Goal: Task Accomplishment & Management: Manage account settings

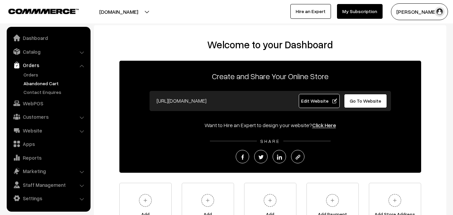
click at [31, 85] on link "Abandoned Cart" at bounding box center [55, 83] width 66 height 7
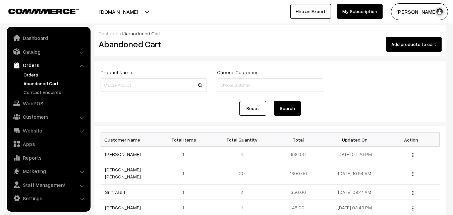
click at [28, 75] on link "Orders" at bounding box center [55, 74] width 66 height 7
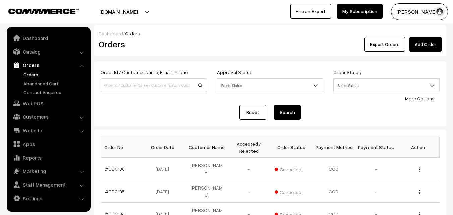
click at [412, 9] on button "[PERSON_NAME]" at bounding box center [419, 11] width 57 height 17
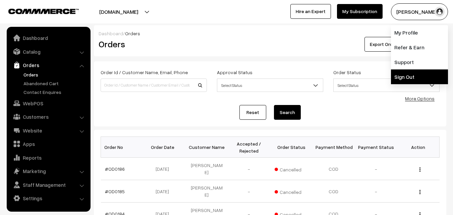
click at [405, 82] on link "Sign Out" at bounding box center [419, 76] width 57 height 15
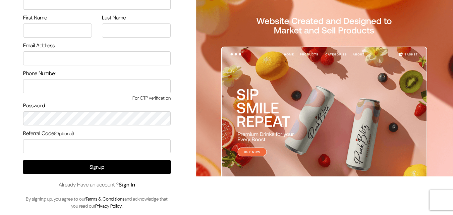
click at [133, 182] on link "Sign In" at bounding box center [127, 184] width 17 height 7
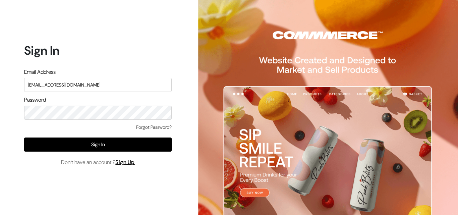
type input "uppadasarees999@gmail.com"
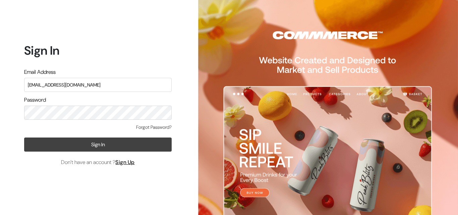
click at [90, 146] on button "Sign In" at bounding box center [98, 145] width 148 height 14
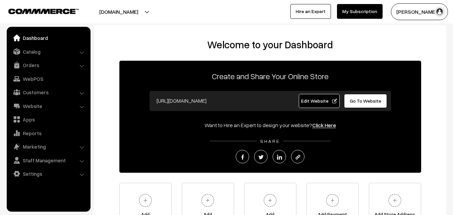
click at [24, 66] on link "Orders" at bounding box center [48, 65] width 80 height 12
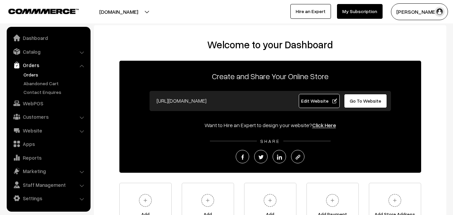
click at [30, 72] on link "Orders" at bounding box center [55, 74] width 66 height 7
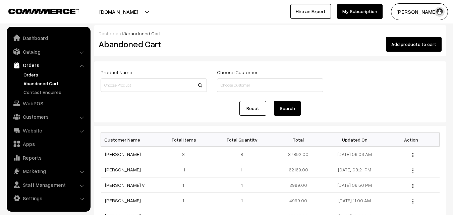
click at [39, 74] on link "Orders" at bounding box center [55, 74] width 66 height 7
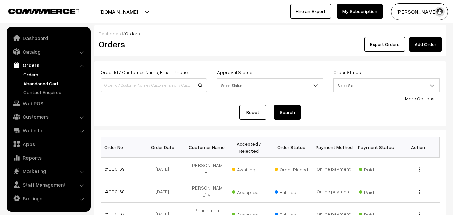
click at [42, 83] on link "Abandoned Cart" at bounding box center [55, 83] width 66 height 7
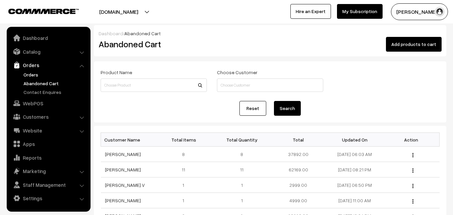
click at [31, 73] on link "Orders" at bounding box center [55, 74] width 66 height 7
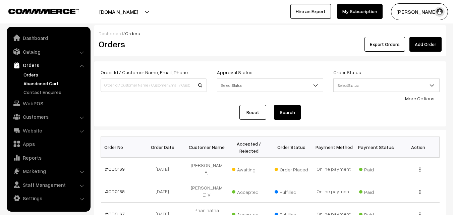
click at [32, 81] on link "Abandoned Cart" at bounding box center [55, 83] width 66 height 7
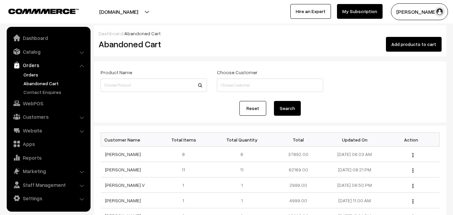
click at [36, 76] on link "Orders" at bounding box center [55, 74] width 66 height 7
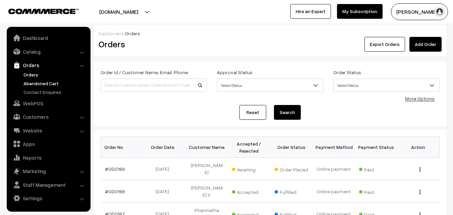
click at [49, 81] on link "Abandoned Cart" at bounding box center [55, 83] width 66 height 7
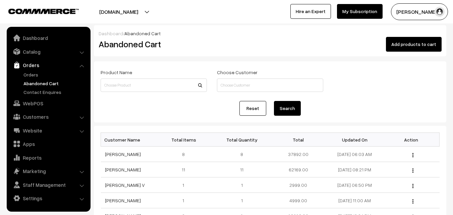
click at [49, 84] on link "Abandoned Cart" at bounding box center [55, 83] width 66 height 7
click at [30, 53] on link "Catalog" at bounding box center [48, 52] width 80 height 12
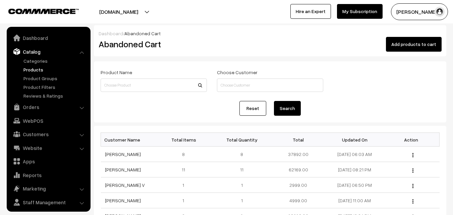
click at [34, 69] on link "Products" at bounding box center [55, 69] width 66 height 7
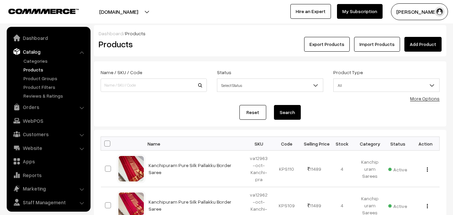
scroll to position [17, 0]
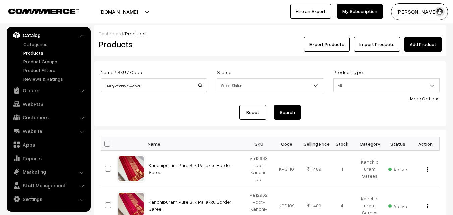
type input "mango-seed-powder"
click at [289, 115] on button "Search" at bounding box center [287, 112] width 27 height 15
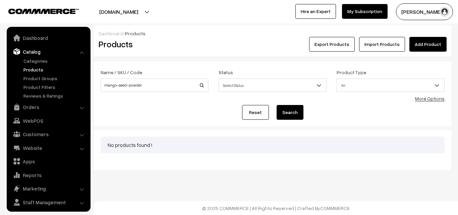
scroll to position [17, 0]
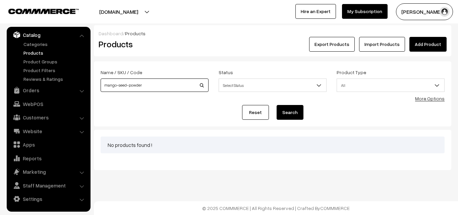
drag, startPoint x: 147, startPoint y: 88, endPoint x: 97, endPoint y: 84, distance: 50.1
click at [97, 84] on div "Name / SKU / Code mango-seed-powder" at bounding box center [155, 82] width 118 height 28
drag, startPoint x: 259, startPoint y: 100, endPoint x: 290, endPoint y: 100, distance: 30.9
click at [286, 100] on form "Name / SKU / Code mango-seed-powder Status Select Status Active Inactive Select…" at bounding box center [273, 93] width 358 height 65
click at [289, 114] on button "Search" at bounding box center [290, 112] width 27 height 15
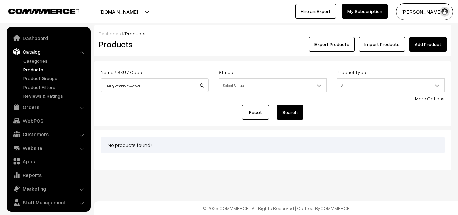
scroll to position [17, 0]
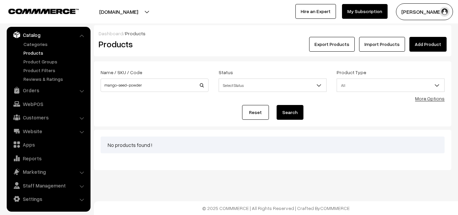
click at [406, 11] on button "[PERSON_NAME]" at bounding box center [424, 11] width 57 height 17
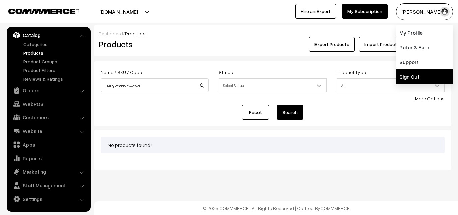
click at [409, 79] on link "Sign Out" at bounding box center [424, 76] width 57 height 15
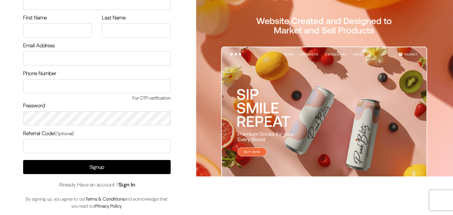
click at [126, 184] on link "Sign In" at bounding box center [127, 184] width 17 height 7
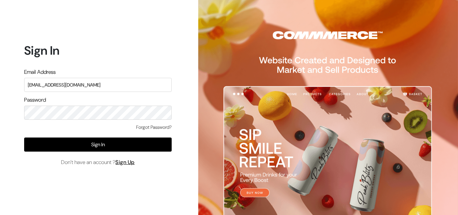
type input "ksnaturals9@gmail.com"
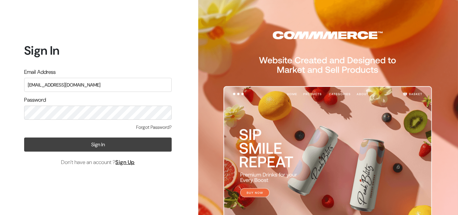
click at [96, 144] on button "Sign In" at bounding box center [98, 145] width 148 height 14
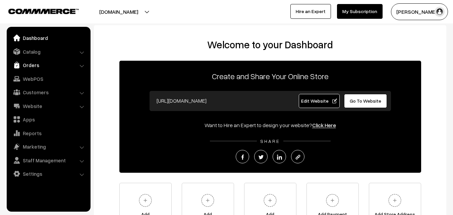
click at [36, 66] on link "Orders" at bounding box center [48, 65] width 80 height 12
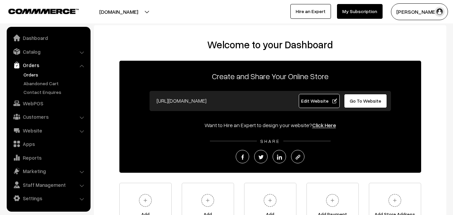
click at [36, 73] on link "Orders" at bounding box center [55, 74] width 66 height 7
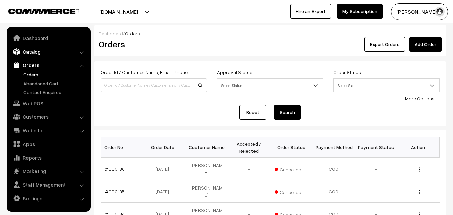
click at [48, 51] on link "Catalog" at bounding box center [48, 52] width 80 height 12
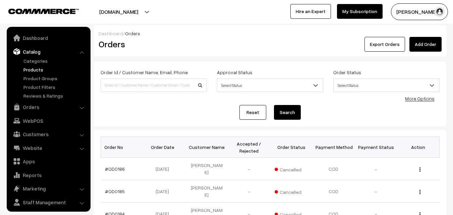
click at [37, 70] on link "Products" at bounding box center [55, 69] width 66 height 7
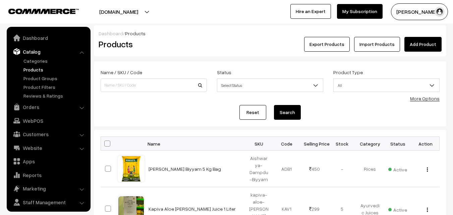
scroll to position [17, 0]
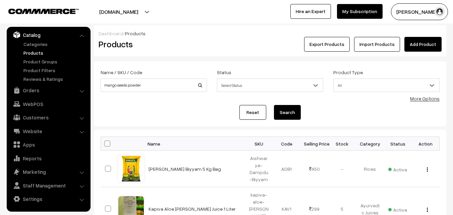
type input "mango seeds powder"
click at [286, 110] on button "Search" at bounding box center [287, 112] width 27 height 15
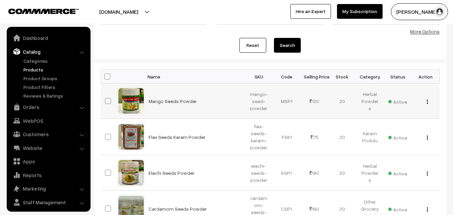
scroll to position [17, 0]
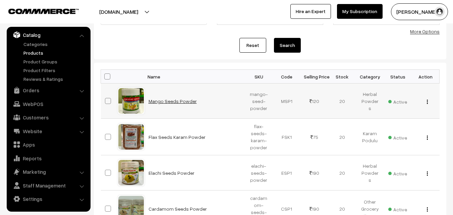
click at [170, 103] on link "Mango Seeds Powder" at bounding box center [173, 101] width 48 height 6
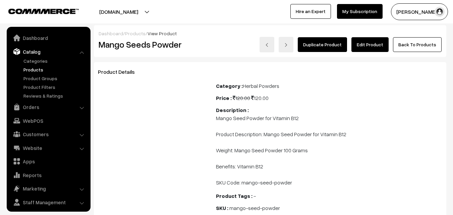
click at [359, 47] on link "Edit Product" at bounding box center [370, 44] width 37 height 15
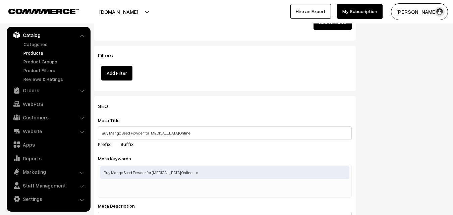
scroll to position [839, 0]
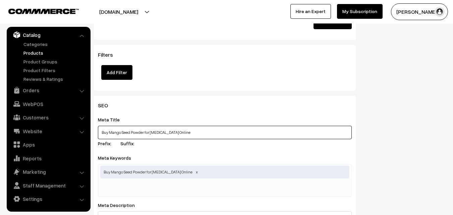
click at [207, 130] on input "Buy Mango Seed Powder for Vitamin B12 Online" at bounding box center [225, 132] width 254 height 13
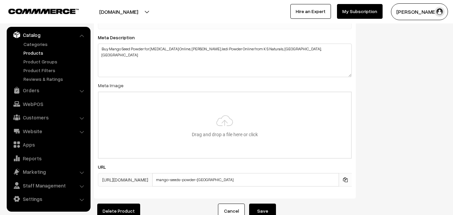
scroll to position [1040, 0]
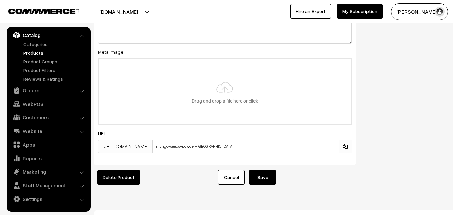
type input "Buy Mango Seed Powder for Vitamin B12 Online | Mamidi Jidi Powder"
click at [269, 174] on button "Save" at bounding box center [262, 177] width 27 height 15
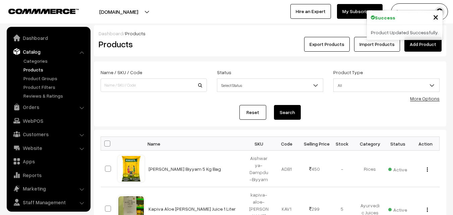
scroll to position [17, 0]
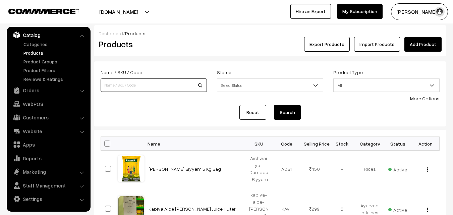
click at [115, 83] on input at bounding box center [154, 84] width 106 height 13
paste input "green-jack-powder"
type input "green-jack-powder"
click at [279, 115] on button "Search" at bounding box center [287, 112] width 27 height 15
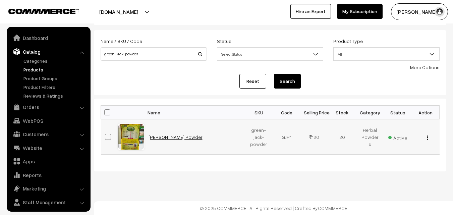
scroll to position [17, 0]
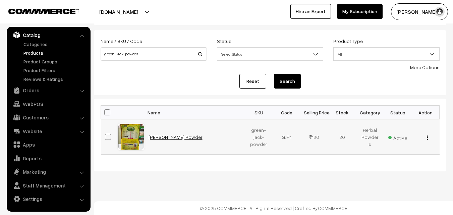
click at [170, 136] on link "[PERSON_NAME] Powder" at bounding box center [176, 137] width 54 height 6
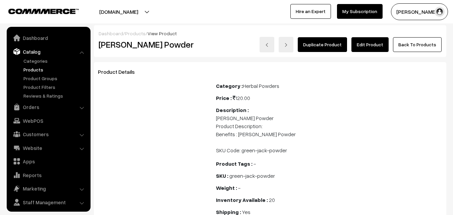
scroll to position [17, 0]
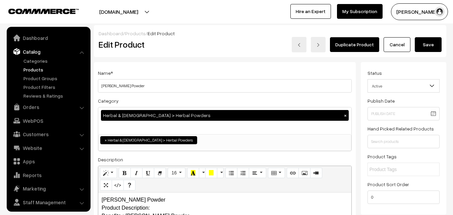
scroll to position [17, 0]
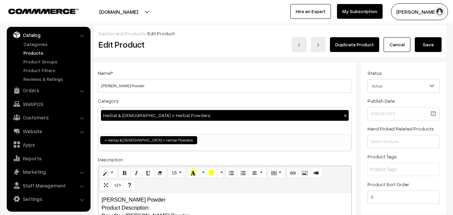
click at [131, 85] on input "[PERSON_NAME] Powder" at bounding box center [225, 85] width 254 height 13
type input "[PERSON_NAME] Powder"
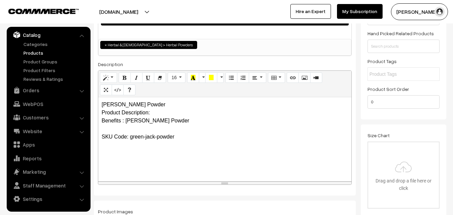
scroll to position [101, 0]
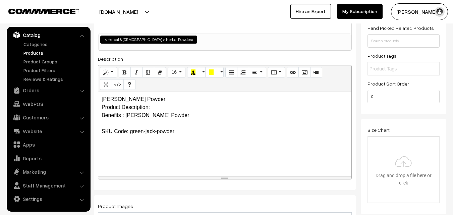
click at [100, 114] on div "Green Jack Powder Product Description: Benefits : Green Jack Powder SKU Code: g…" at bounding box center [224, 134] width 253 height 84
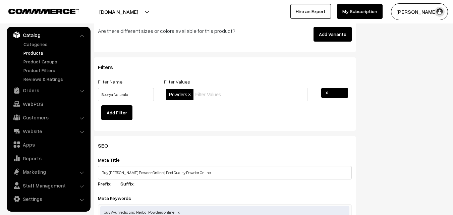
scroll to position [839, 0]
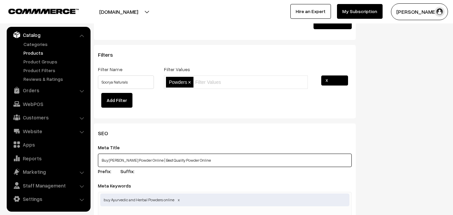
click at [129, 159] on input "Buy Green Jack Powder Online | Best Quality Powder Online" at bounding box center [225, 160] width 254 height 13
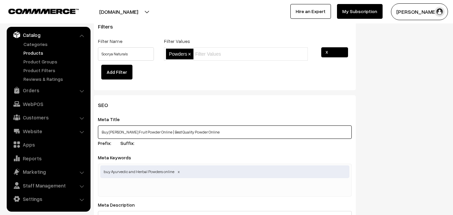
scroll to position [906, 0]
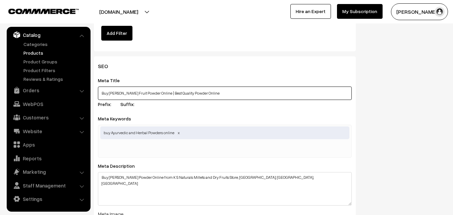
drag, startPoint x: 163, startPoint y: 91, endPoint x: 183, endPoint y: 93, distance: 19.6
click at [183, 93] on input "Buy Green Jack Fruit Powder Online | Best Quality Powder Online" at bounding box center [225, 93] width 254 height 13
type input "Buy Green Jack Fruit Powder Online | Jack Fruit Powder Online"
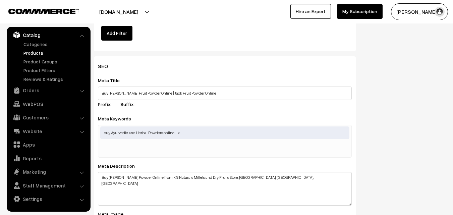
click at [174, 147] on div "buy Ayurvedic and Herbal Powders online" at bounding box center [225, 141] width 254 height 33
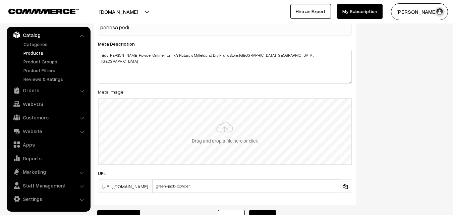
scroll to position [1073, 0]
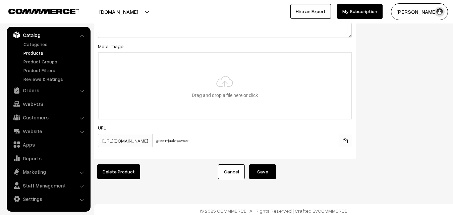
type input "panasa podi"
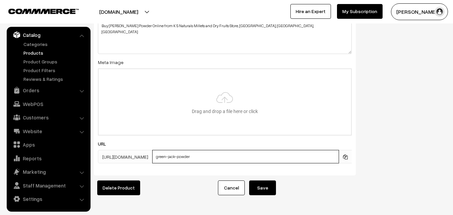
scroll to position [1090, 0]
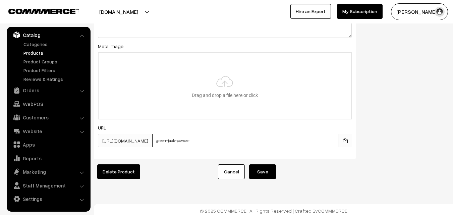
click at [176, 140] on input "green-jack-powder" at bounding box center [245, 140] width 187 height 13
click at [196, 140] on input "green-jack-powder" at bounding box center [245, 140] width 187 height 13
type input "green-jack-fruit-powder"
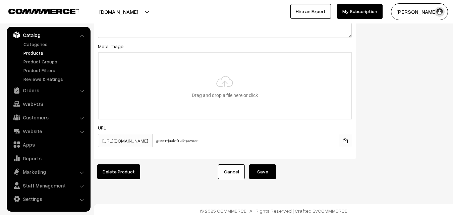
click at [268, 168] on button "Save" at bounding box center [262, 171] width 27 height 15
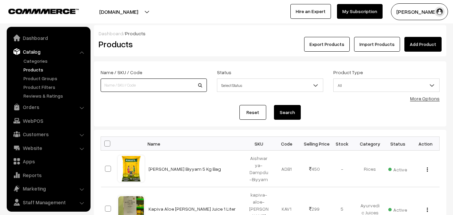
scroll to position [17, 0]
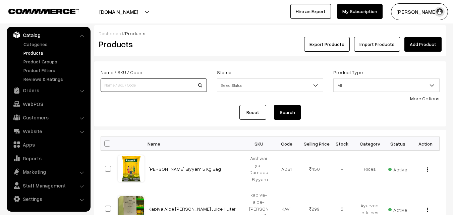
paste input "green-jack-powder"
type input "green-jack-powder"
click at [289, 114] on button "Search" at bounding box center [287, 112] width 27 height 15
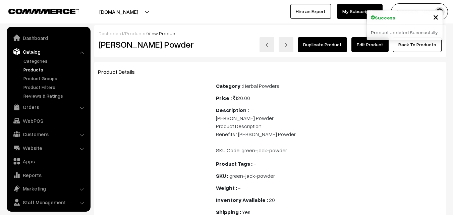
scroll to position [17, 0]
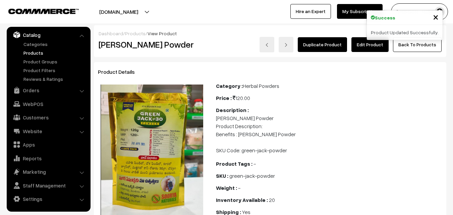
click at [368, 48] on link "Edit Product" at bounding box center [370, 44] width 37 height 15
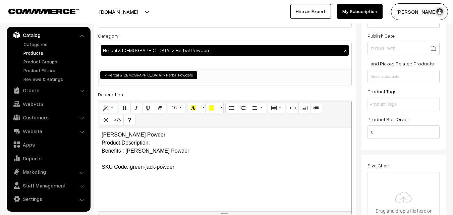
scroll to position [101, 0]
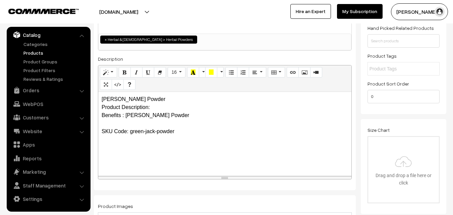
click at [165, 100] on p "Green Jack Powder Product Description: Benefits : Green Jack Powder SKU Code: g…" at bounding box center [225, 115] width 247 height 40
click at [131, 98] on p "Green Jack Powder Product Description: Benefits : Green Jack Powder SKU Code: g…" at bounding box center [225, 115] width 247 height 40
click at [176, 98] on p "Green Jack Fruit Powder Product Description: Benefits : Green Jack Powder SKU C…" at bounding box center [225, 115] width 247 height 40
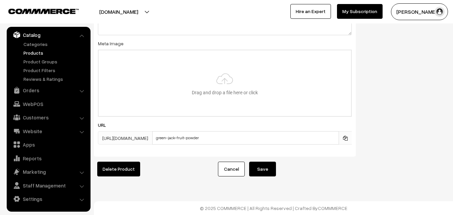
scroll to position [1097, 0]
click at [267, 166] on button "Save" at bounding box center [262, 169] width 27 height 15
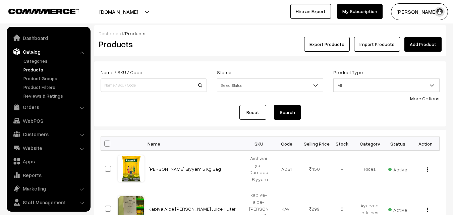
scroll to position [17, 0]
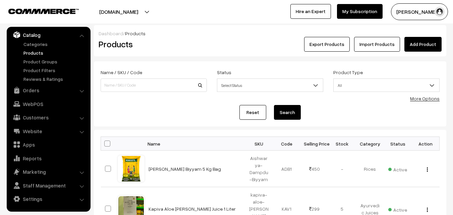
click at [35, 53] on link "Products" at bounding box center [55, 52] width 66 height 7
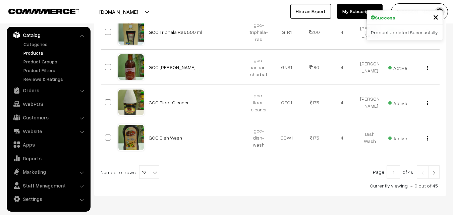
scroll to position [377, 0]
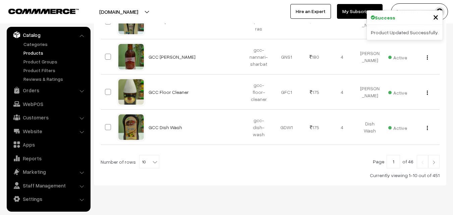
click at [153, 159] on b at bounding box center [155, 162] width 7 height 7
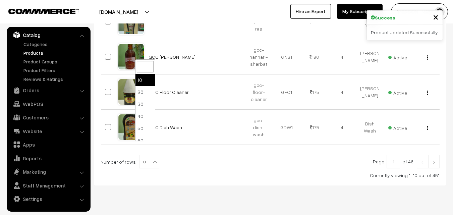
scroll to position [54, 0]
select select "100"
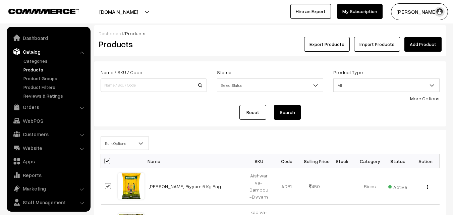
scroll to position [17, 0]
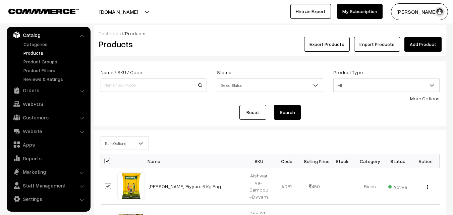
click at [141, 143] on b at bounding box center [141, 143] width 7 height 7
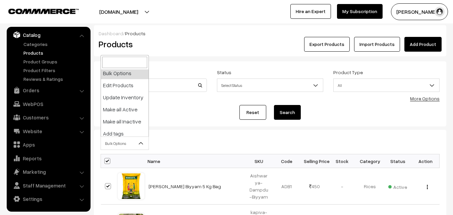
scroll to position [0, 0]
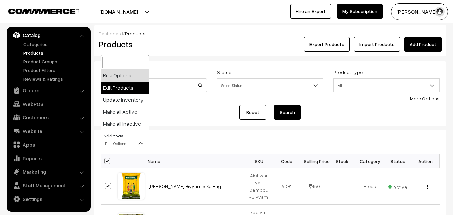
select select "editProduct"
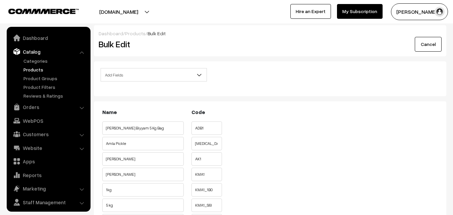
scroll to position [17, 0]
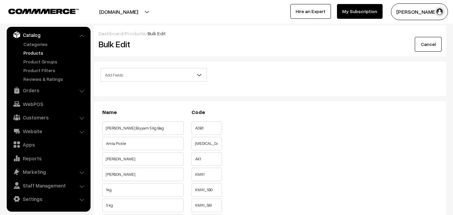
click at [136, 72] on span "Add Fields" at bounding box center [154, 75] width 106 height 12
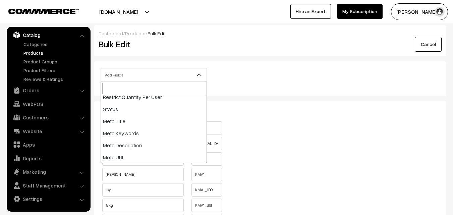
scroll to position [150, 0]
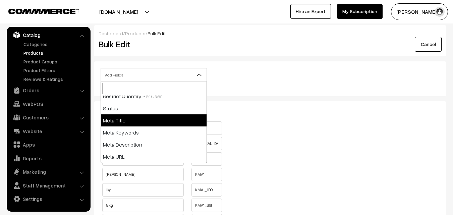
select select "meta-title"
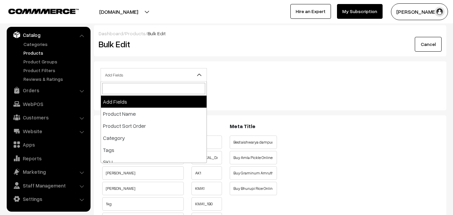
click at [200, 74] on b at bounding box center [199, 74] width 7 height 7
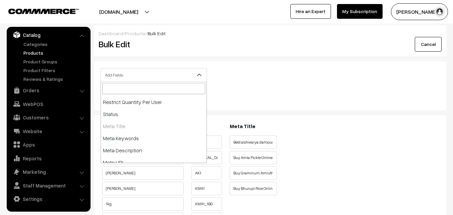
scroll to position [150, 0]
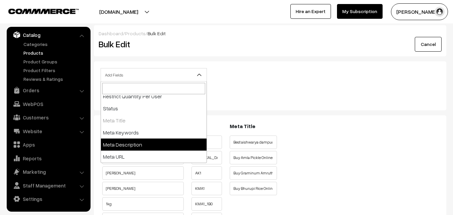
select select "meta-description"
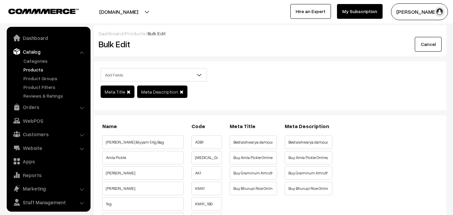
click at [194, 74] on span "Add Fields" at bounding box center [154, 75] width 106 height 12
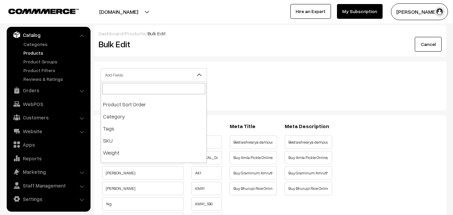
scroll to position [150, 0]
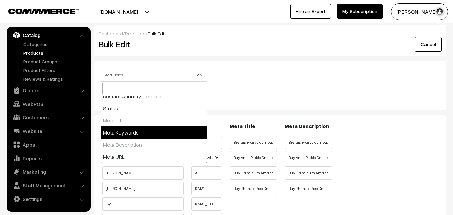
select select "meta-keywords"
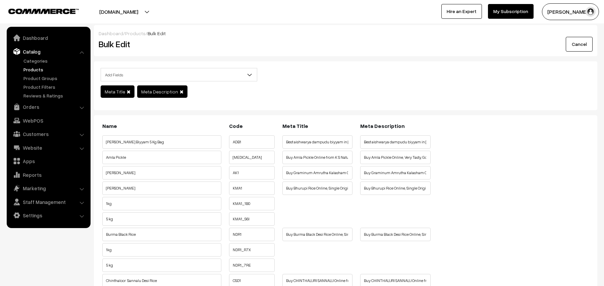
select select "meta-keywords"
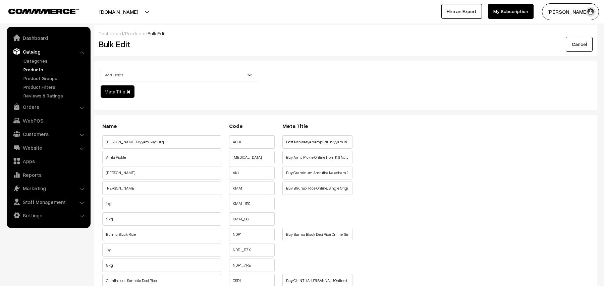
select select "meta-description"
click at [31, 72] on link "Products" at bounding box center [55, 69] width 66 height 7
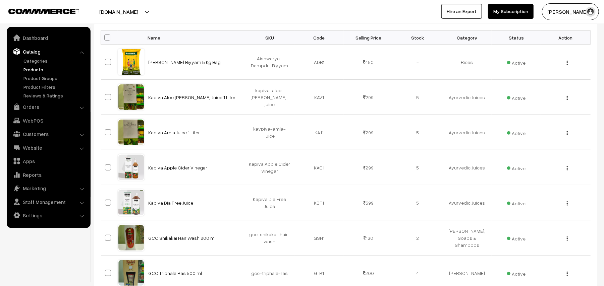
scroll to position [302, 0]
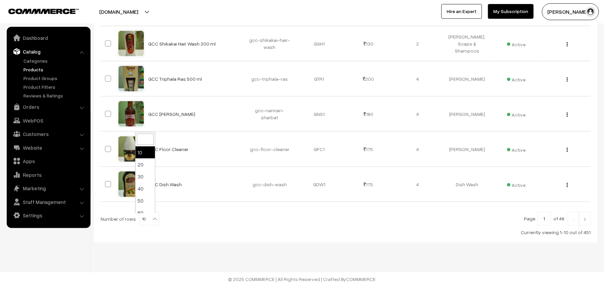
click at [152, 218] on b at bounding box center [155, 219] width 7 height 7
select select "100"
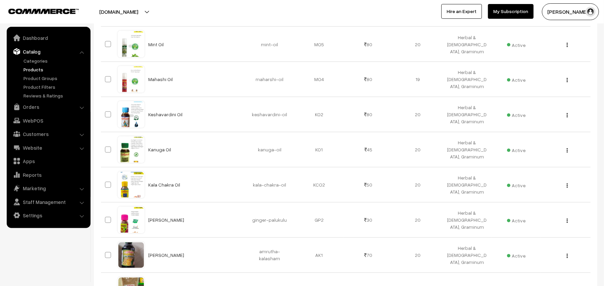
scroll to position [3482, 0]
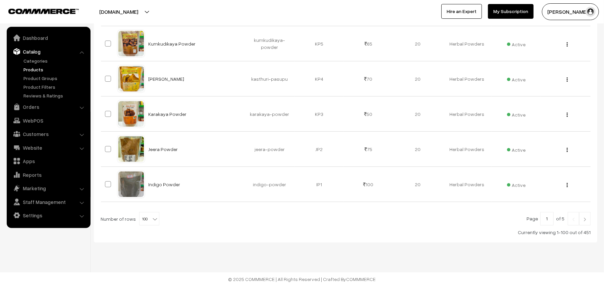
click at [585, 220] on img at bounding box center [585, 220] width 6 height 4
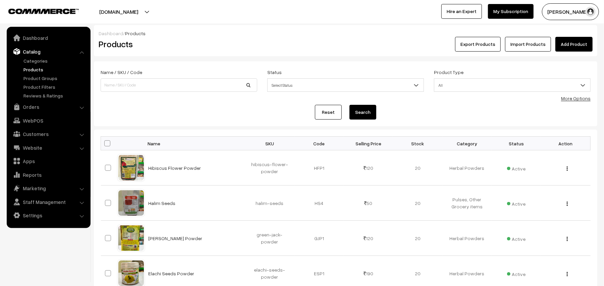
click at [107, 143] on span at bounding box center [107, 144] width 6 height 6
click at [105, 143] on input "checkbox" at bounding box center [103, 143] width 4 height 4
checkbox input "true"
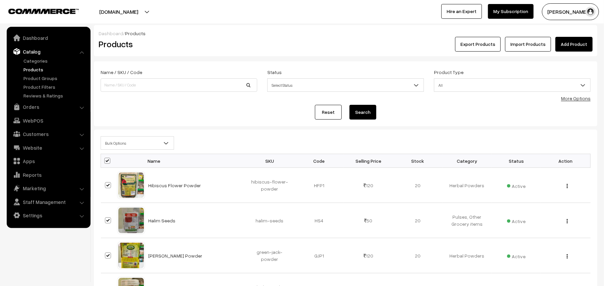
checkbox input "true"
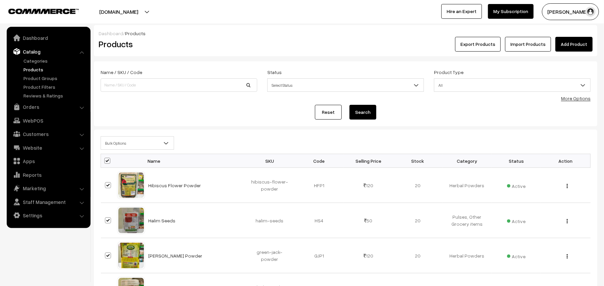
checkbox input "true"
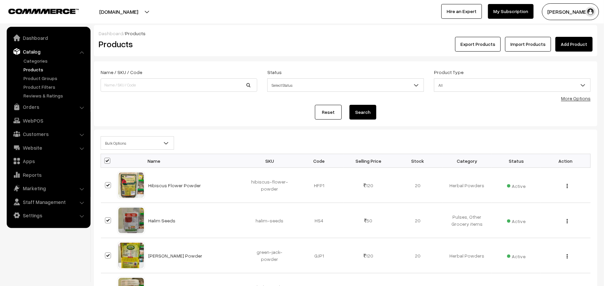
checkbox input "true"
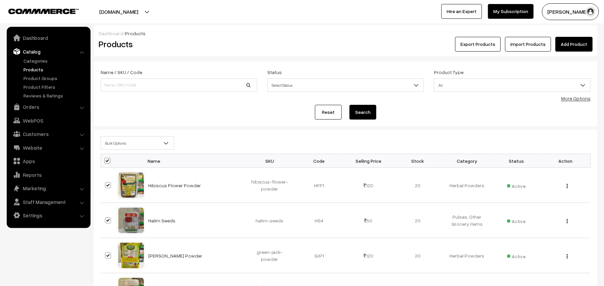
checkbox input "true"
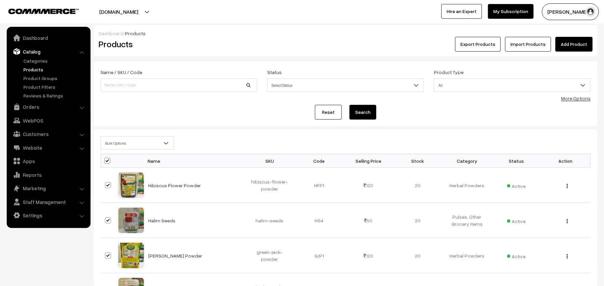
checkbox input "true"
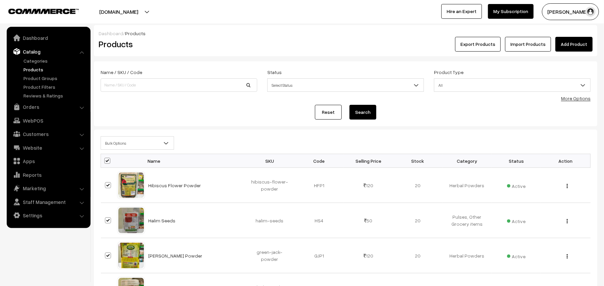
checkbox input "true"
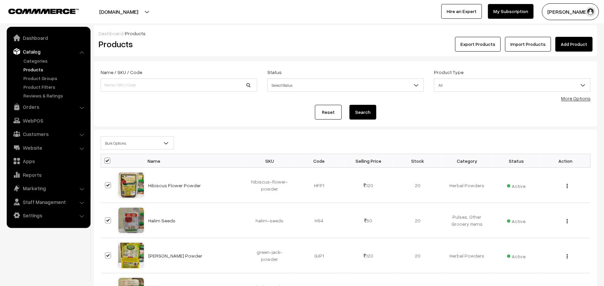
checkbox input "true"
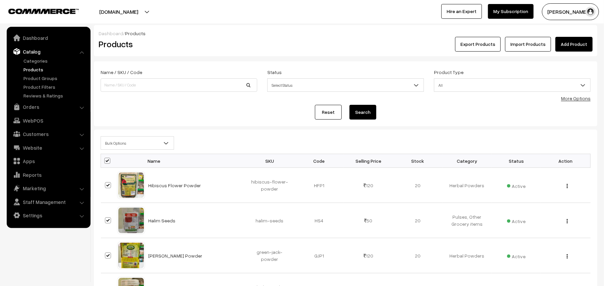
checkbox input "true"
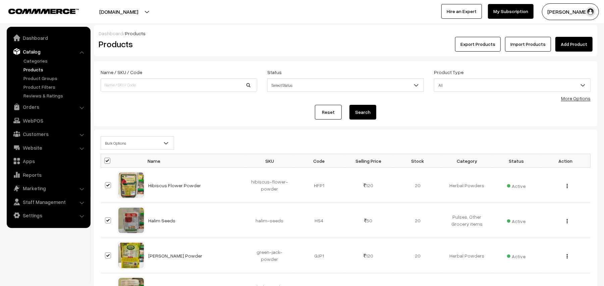
checkbox input "true"
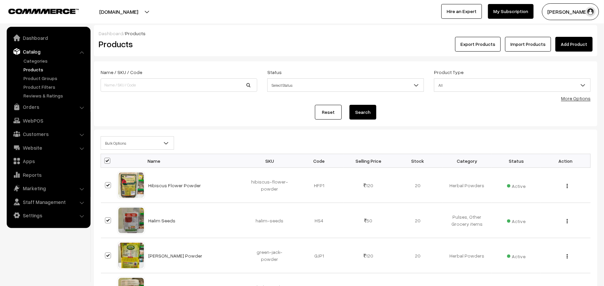
checkbox input "true"
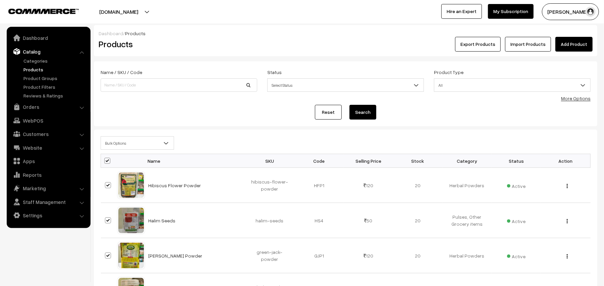
checkbox input "true"
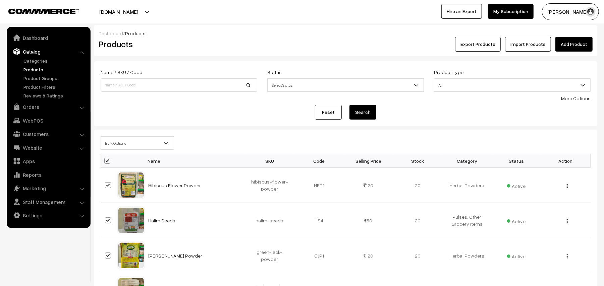
checkbox input "true"
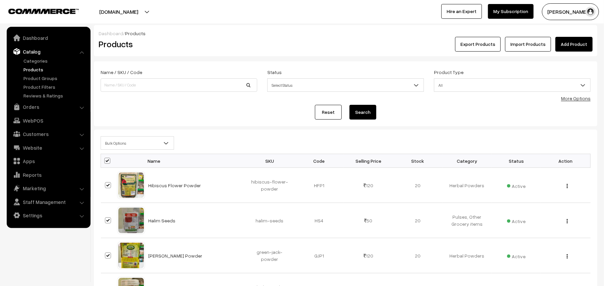
checkbox input "true"
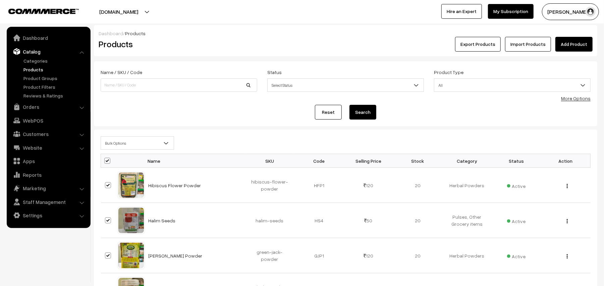
checkbox input "true"
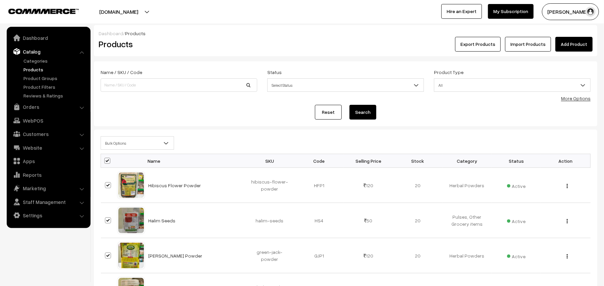
checkbox input "true"
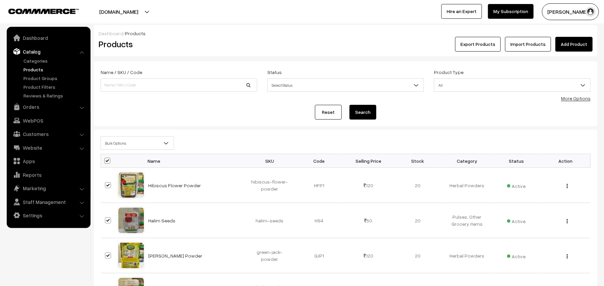
checkbox input "true"
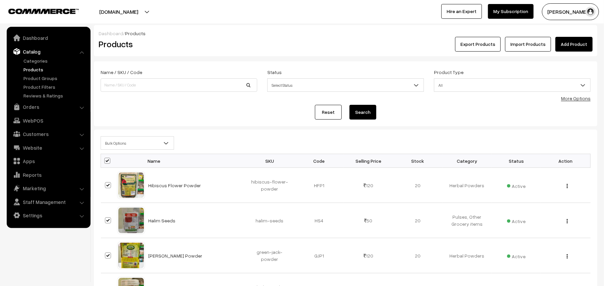
checkbox input "true"
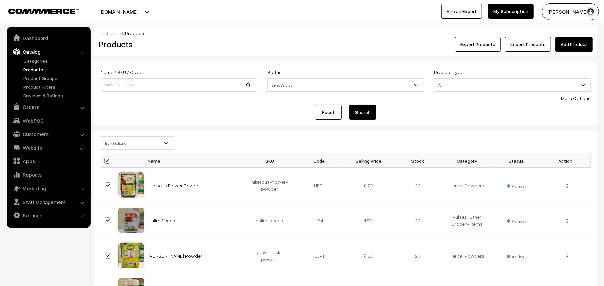
checkbox input "true"
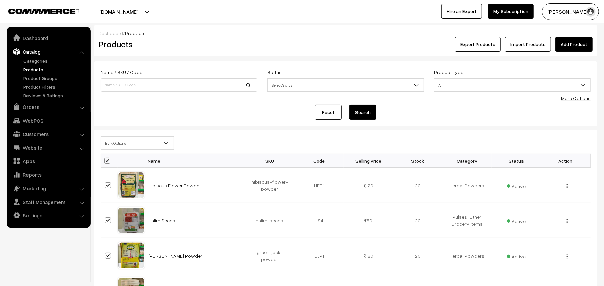
checkbox input "true"
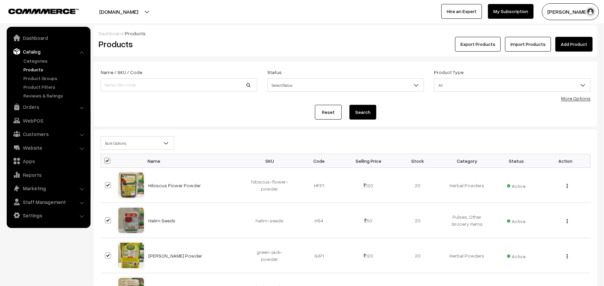
checkbox input "true"
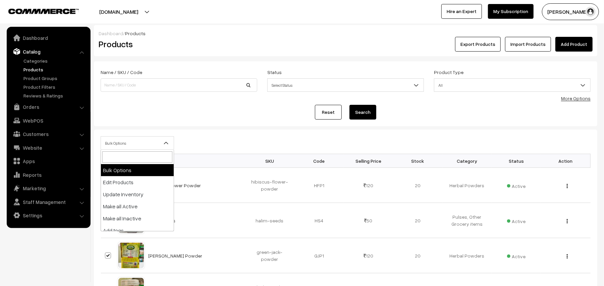
click at [163, 142] on b at bounding box center [166, 143] width 7 height 7
select select "editProduct"
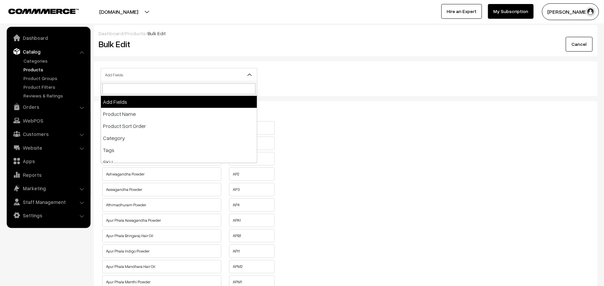
click at [246, 74] on span "Add Fields" at bounding box center [179, 75] width 156 height 12
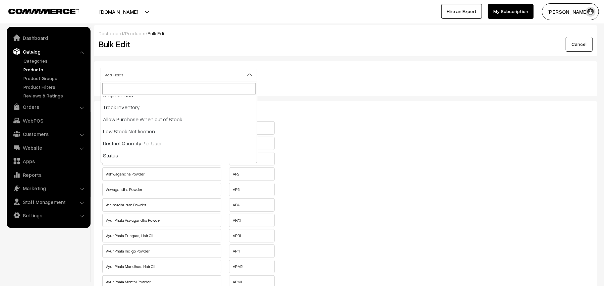
scroll to position [134, 0]
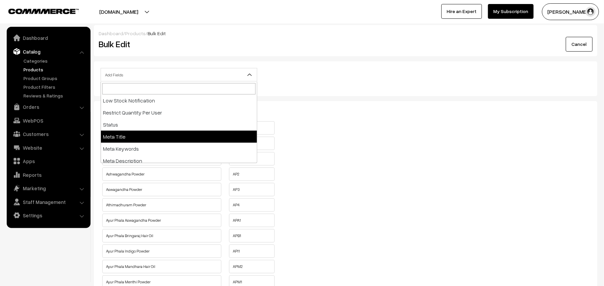
select select "meta-title"
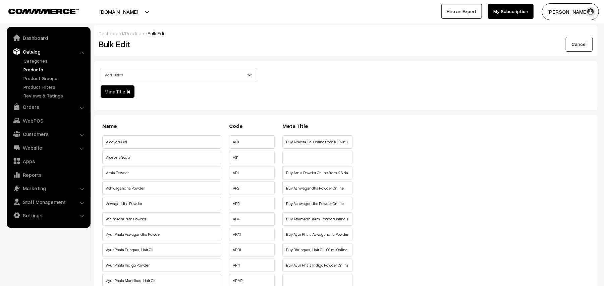
click at [251, 72] on b at bounding box center [249, 74] width 7 height 7
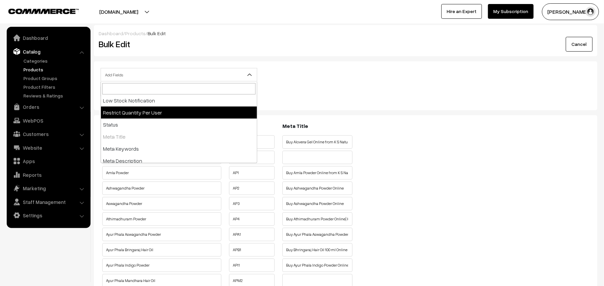
scroll to position [150, 0]
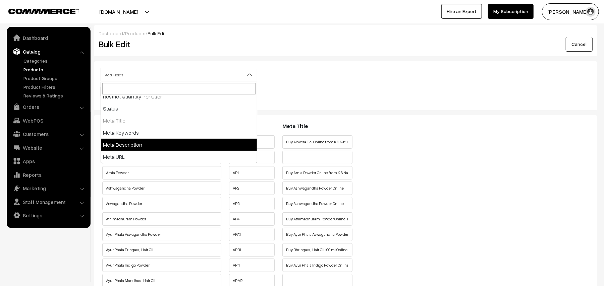
select select "meta-description"
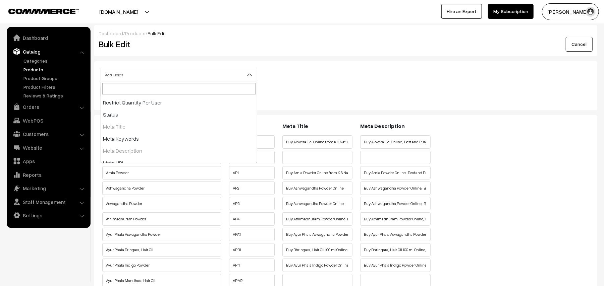
scroll to position [150, 0]
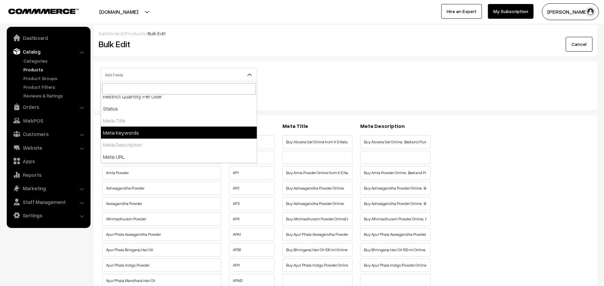
select select "meta-keywords"
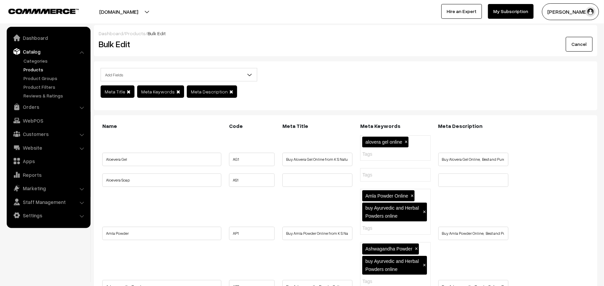
drag, startPoint x: 137, startPoint y: 194, endPoint x: 101, endPoint y: 194, distance: 35.6
click at [101, 183] on li "Aloevera Soap" at bounding box center [162, 178] width 122 height 9
drag, startPoint x: 103, startPoint y: 195, endPoint x: 155, endPoint y: 193, distance: 52.0
click at [155, 187] on input "Aloevera Soap" at bounding box center [161, 180] width 119 height 13
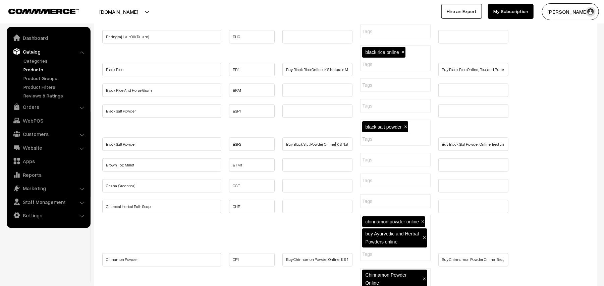
scroll to position [716, 0]
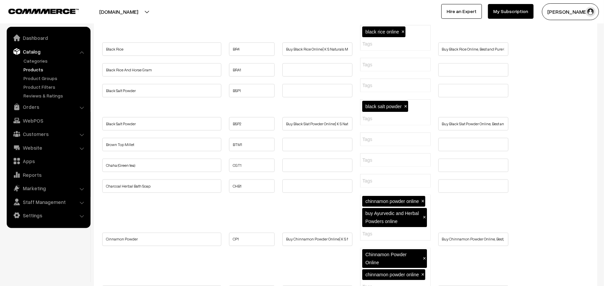
drag, startPoint x: 156, startPoint y: 144, endPoint x: 104, endPoint y: 140, distance: 52.8
click at [104, 23] on input "Bhringraj Hair Oil (Tailam)" at bounding box center [161, 16] width 119 height 13
drag, startPoint x: 104, startPoint y: 140, endPoint x: 172, endPoint y: 139, distance: 68.4
click at [172, 23] on input "Bhringraj Hair Oil (Tailam)" at bounding box center [161, 16] width 119 height 13
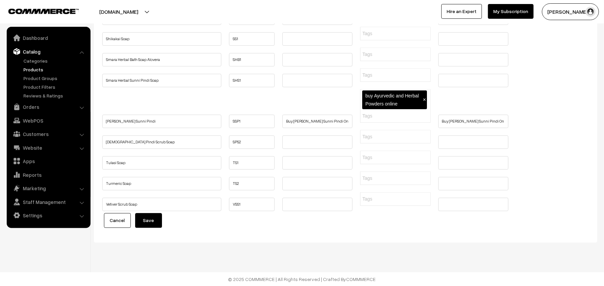
scroll to position [3489, 0]
click at [33, 68] on link "Products" at bounding box center [55, 69] width 66 height 7
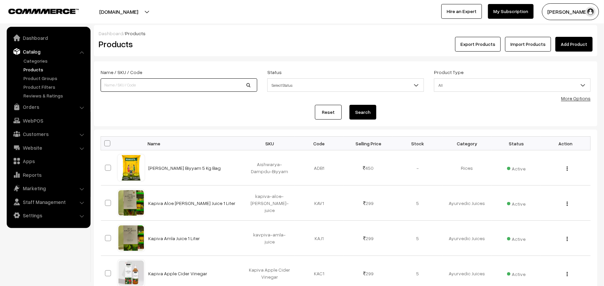
paste input "sri-[PERSON_NAME]-premium-wild-turmeric-soap"
type input "sri-[PERSON_NAME]-premium-wild-turmeric-soap"
click at [366, 110] on button "Search" at bounding box center [363, 112] width 27 height 15
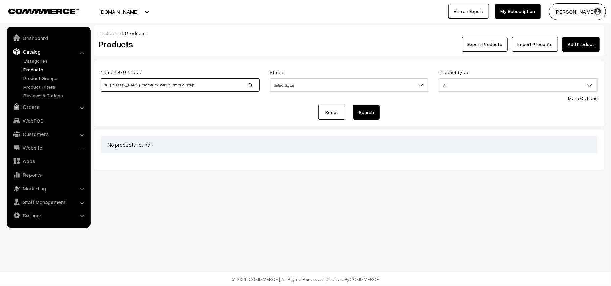
drag, startPoint x: 194, startPoint y: 83, endPoint x: 34, endPoint y: 83, distance: 159.7
click at [34, 83] on body "Thank you for showing interest. Our team will call you shortly. Close ksnatural…" at bounding box center [305, 143] width 611 height 286
paste input "Premium Wild Turmeric S"
type input "Premium Wild Turmeric Soap"
click at [364, 114] on button "Search" at bounding box center [366, 112] width 27 height 15
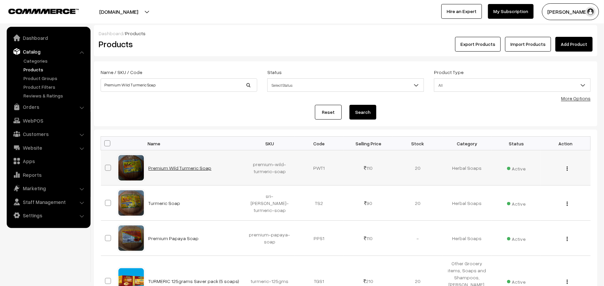
click at [199, 167] on link "Premium Wild Turmeric Soap" at bounding box center [180, 168] width 63 height 6
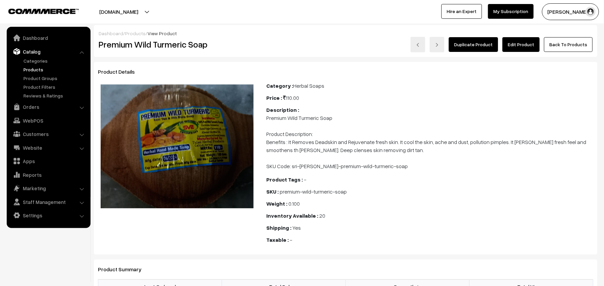
click at [517, 42] on link "Edit Product" at bounding box center [521, 44] width 37 height 15
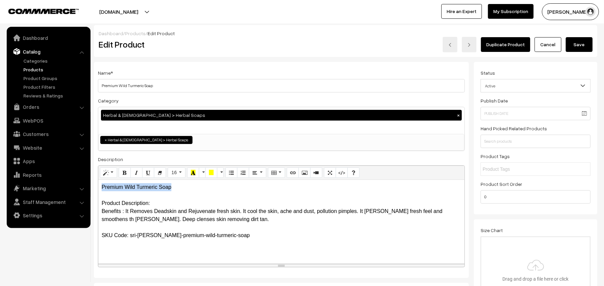
drag, startPoint x: 100, startPoint y: 187, endPoint x: 183, endPoint y: 189, distance: 83.6
click at [183, 189] on div "Premium Wild Turmeric Soap Product Description: Benefits : It Removes Deadskin …" at bounding box center [281, 222] width 366 height 84
copy p "Premium Wild Turmeric Soap"
click at [173, 213] on p "Premium Wild Turmeric Soap Product Description: Benefits : It Removes Deadskin …" at bounding box center [282, 211] width 360 height 56
drag, startPoint x: 175, startPoint y: 190, endPoint x: 93, endPoint y: 190, distance: 81.5
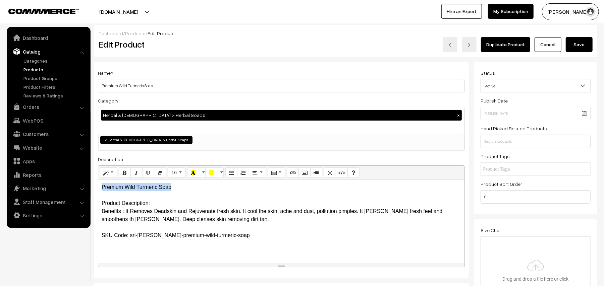
copy p "Premium Wild Turmeric Soap"
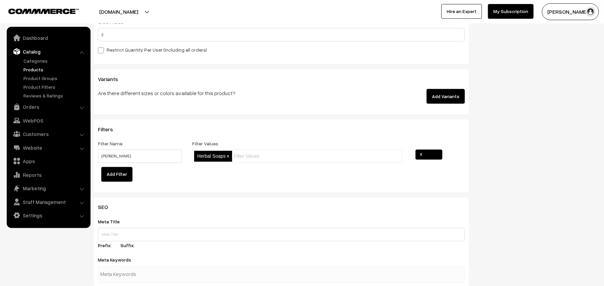
scroll to position [805, 0]
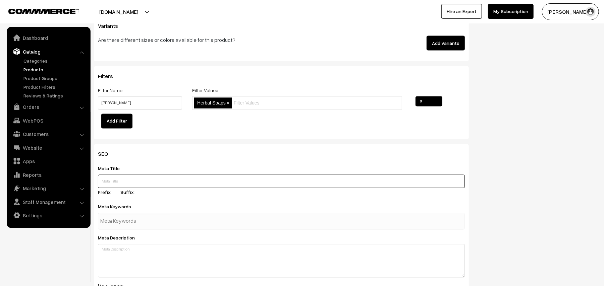
click at [144, 181] on input "text" at bounding box center [281, 181] width 367 height 13
paste input "Buy Premium Wild Turmeric Soap Online | Herbal Handmade Soaps"
type input "Buy Premium Wild Turmeric Soap Online | Herbal Handmade Soaps"
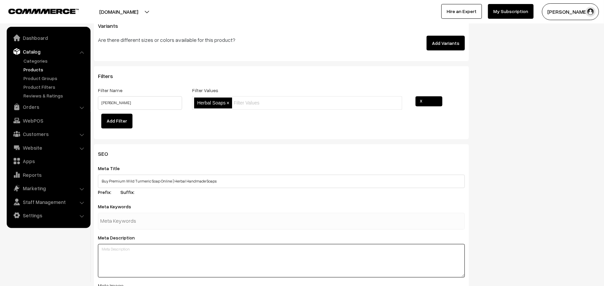
click at [115, 253] on textarea at bounding box center [281, 262] width 367 height 34
paste textarea "Buy Premium Wild Turmeric Soap Online, Pasupu Soap, Natural Soap, Herbal Handma…"
type textarea "Buy Premium Wild Turmeric Soap Online, Pasupu Soap, Natural Soap, Herbal Handma…"
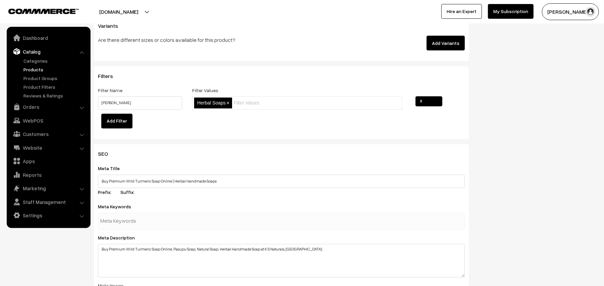
click at [124, 218] on input "text" at bounding box center [135, 221] width 70 height 13
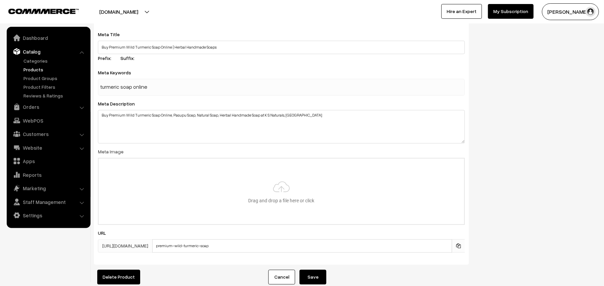
scroll to position [982, 0]
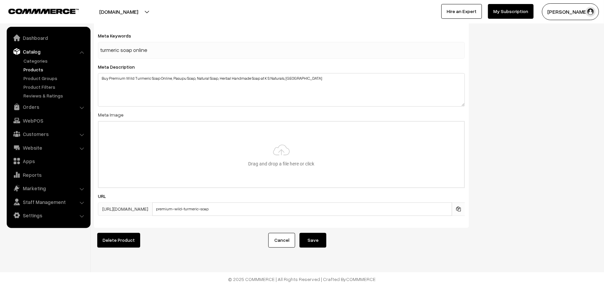
type input "turmeric soap online"
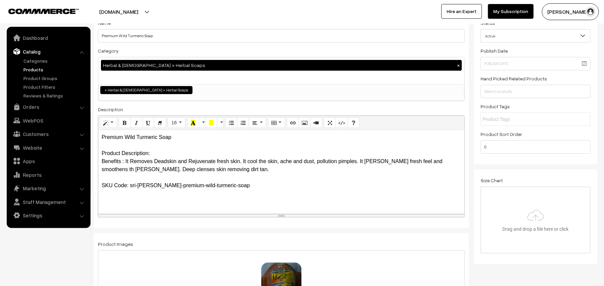
scroll to position [0, 0]
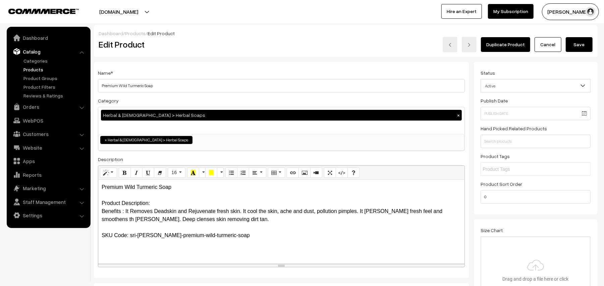
click at [188, 188] on p "Premium Wild Turmeric Soap Product Description: Benefits : It Removes Deadskin …" at bounding box center [282, 211] width 360 height 56
click at [105, 221] on p "Premium Wild Turmeric Soap Natural Handmade Soap Product Description: Benefits …" at bounding box center [282, 211] width 360 height 56
click at [100, 211] on div "Premium Wild Turmeric Soap Natural Handmade Soap Product Description: Benefits …" at bounding box center [281, 222] width 366 height 84
click at [109, 200] on p "Premium Wild Turmeric Soap Natural Handmade Soap Product Description: Benefits …" at bounding box center [282, 211] width 360 height 56
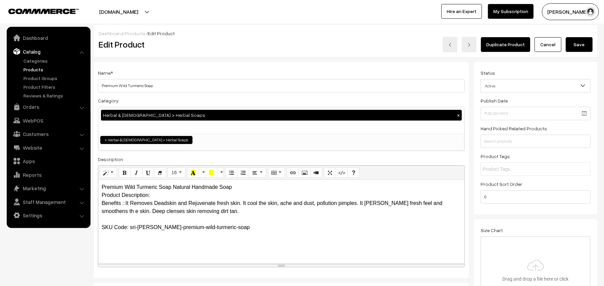
click at [153, 196] on p "Premium Wild Turmeric Soap Natural Handmade Soap Product Description: Benefits …" at bounding box center [282, 207] width 360 height 48
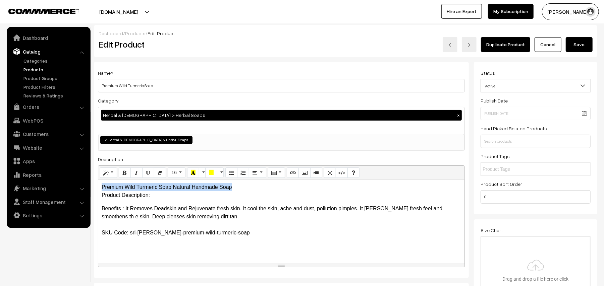
drag, startPoint x: 102, startPoint y: 187, endPoint x: 233, endPoint y: 190, distance: 131.5
click at [233, 190] on p "Premium Wild Turmeric Soap Natural Handmade Soap Product Description:" at bounding box center [282, 191] width 360 height 16
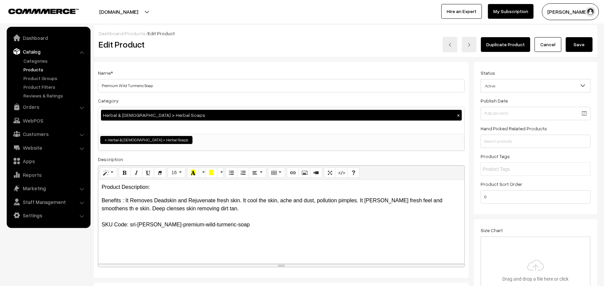
click at [163, 188] on p "Product Description:" at bounding box center [282, 187] width 360 height 8
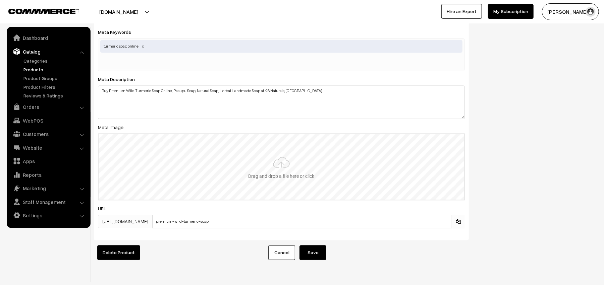
scroll to position [984, 0]
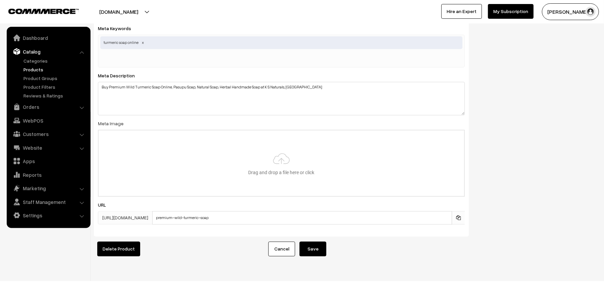
click at [311, 250] on button "Save" at bounding box center [313, 249] width 27 height 15
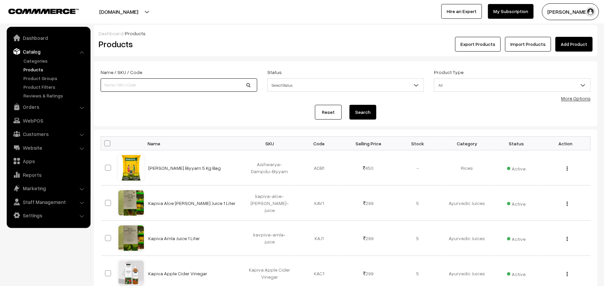
click at [134, 89] on input at bounding box center [179, 84] width 157 height 13
drag, startPoint x: 127, startPoint y: 89, endPoint x: 62, endPoint y: 90, distance: 64.8
paste input "[DEMOGRAPHIC_DATA][PERSON_NAME]-premium-papaya-soap"
type input "[DEMOGRAPHIC_DATA][PERSON_NAME]-premium-papaya-soap"
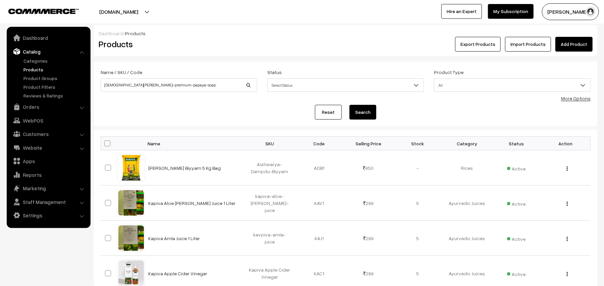
click at [359, 108] on button "Search" at bounding box center [363, 112] width 27 height 15
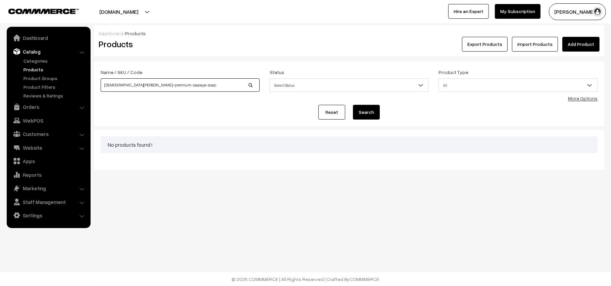
drag, startPoint x: 144, startPoint y: 85, endPoint x: 101, endPoint y: 87, distance: 43.7
click at [101, 87] on input "sri-vaishnavi-premium-papaya-soap" at bounding box center [180, 84] width 159 height 13
drag, startPoint x: 117, startPoint y: 84, endPoint x: 137, endPoint y: 84, distance: 20.5
click at [137, 84] on input "papaya-soap" at bounding box center [180, 84] width 159 height 13
type input "papaya soap"
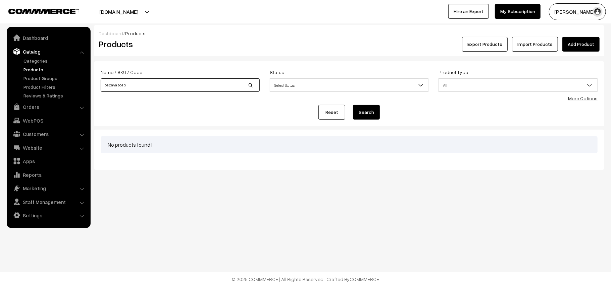
click at [353, 105] on button "Search" at bounding box center [366, 112] width 27 height 15
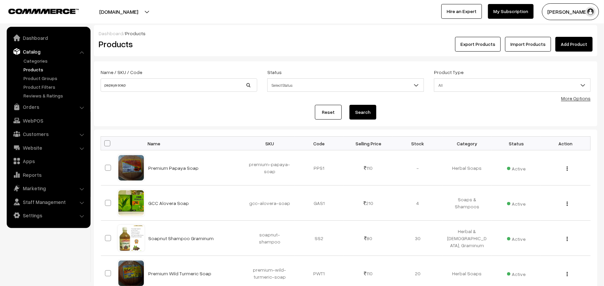
click at [174, 166] on link "Premium Papaya Soap" at bounding box center [174, 168] width 50 height 6
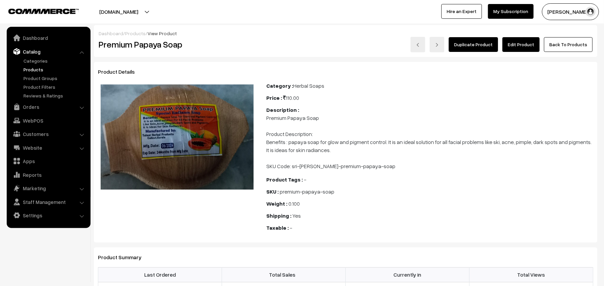
click at [514, 46] on link "Edit Product" at bounding box center [521, 44] width 37 height 15
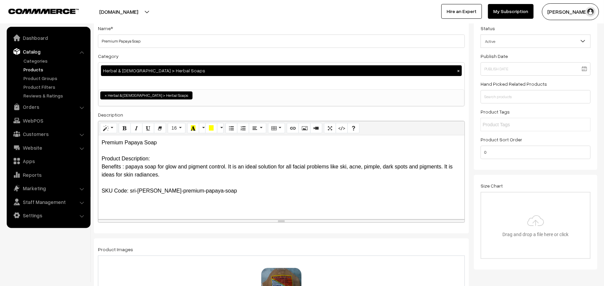
scroll to position [45, 0]
click at [101, 167] on div "Premium Papaya Soap Product Description: Benefits : papaya soap for glow and pi…" at bounding box center [281, 178] width 366 height 84
click at [99, 166] on div "Premium Papaya Soap Product Description: Benefits : papaya soap for glow and pi…" at bounding box center [281, 178] width 366 height 84
click at [167, 144] on p "Premium Papaya Soap Product Description: Benefits : papaya soap for glow and pi…" at bounding box center [282, 167] width 360 height 56
click at [185, 144] on p "Premium Papaya Soap (Special Raiance Soap Product Description: Benefits : papay…" at bounding box center [282, 167] width 360 height 56
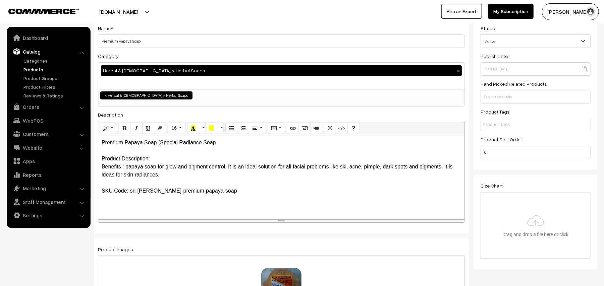
click at [269, 152] on p "Premium Papaya Soap (Special Radiance Soap Product Description: Benefits : papa…" at bounding box center [282, 167] width 360 height 56
click at [236, 142] on p "Premium Papaya Soap (Special Radiance Soap Product Description: Benefits : papa…" at bounding box center [282, 167] width 360 height 56
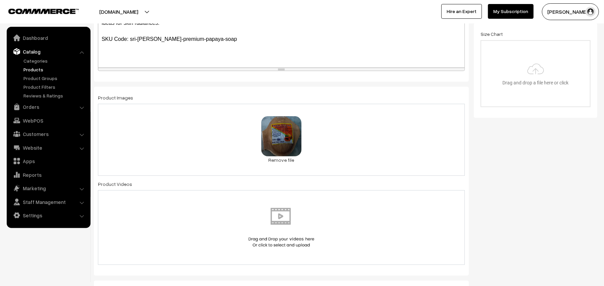
scroll to position [89, 0]
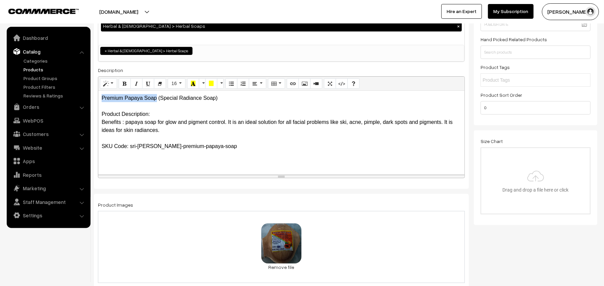
drag, startPoint x: 101, startPoint y: 98, endPoint x: 157, endPoint y: 98, distance: 56.0
click at [157, 98] on div "Premium Papaya Soap (Special Radiance Soap) Product Description: Benefits : pap…" at bounding box center [281, 133] width 366 height 84
click at [249, 100] on p "Premium Papaya Soap (Special Radiance Soap) Product Description: Benefits : pap…" at bounding box center [282, 122] width 360 height 56
click at [167, 116] on p "Premium Papaya Soap (Special Radiance Soap) 100 Grams Product Description: Bene…" at bounding box center [282, 122] width 360 height 56
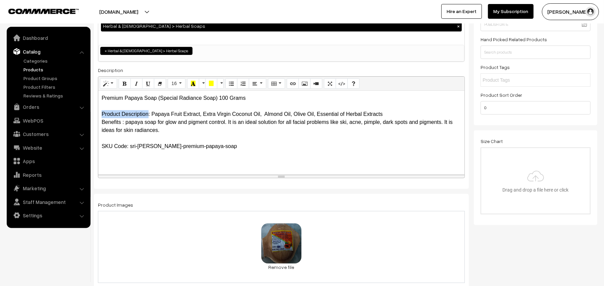
drag, startPoint x: 101, startPoint y: 115, endPoint x: 148, endPoint y: 116, distance: 46.6
click at [148, 116] on div "Premium Papaya Soap (Special Radiance Soap) 100 Grams Product Description: Papa…" at bounding box center [281, 133] width 366 height 84
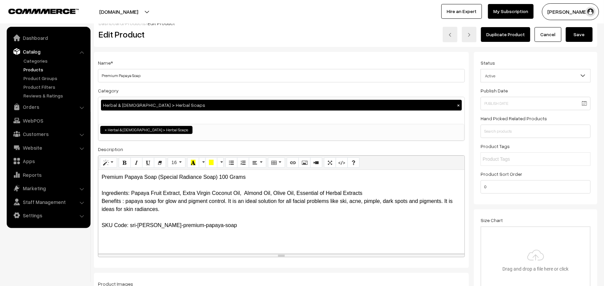
scroll to position [0, 0]
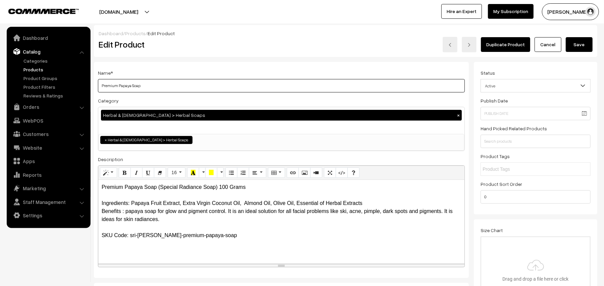
drag, startPoint x: 101, startPoint y: 86, endPoint x: 177, endPoint y: 86, distance: 76.2
click at [177, 86] on input "Premium Papaya Soap" at bounding box center [281, 85] width 367 height 13
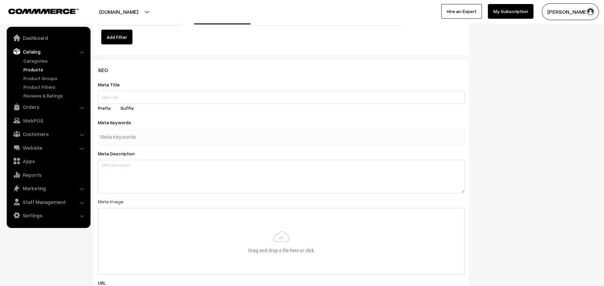
scroll to position [805, 0]
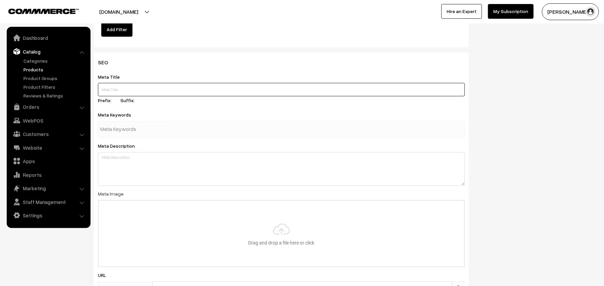
click at [133, 85] on input "text" at bounding box center [281, 89] width 367 height 13
paste input "Buy Premium Papaya Soap Online | Herbal Handmade Soaps"
type input "Buy Premium Papaya Soap Online | Herbal Handmade Soaps"
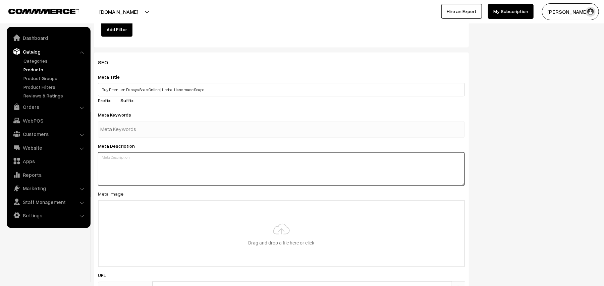
click at [158, 172] on textarea at bounding box center [281, 170] width 367 height 34
paste textarea "Buy Premium Papaya Soap Online, Boppayi Soap, Natural Soap, Herbal Handmade Soa…"
type textarea "Buy Premium Papaya Soap Online, Boppayi Soap, Natural Soap, Herbal Handmade Soa…"
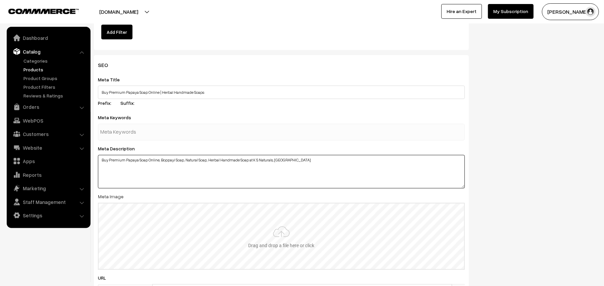
scroll to position [801, 0]
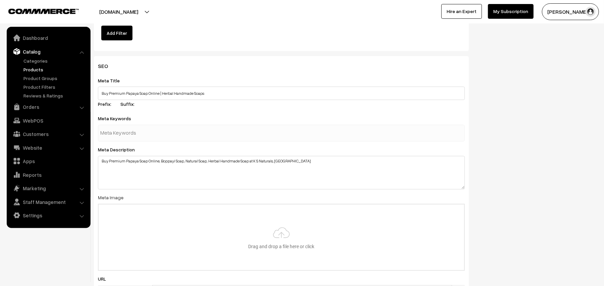
click at [148, 133] on input "text" at bounding box center [135, 133] width 70 height 13
paste input "Papaya Soap Online"
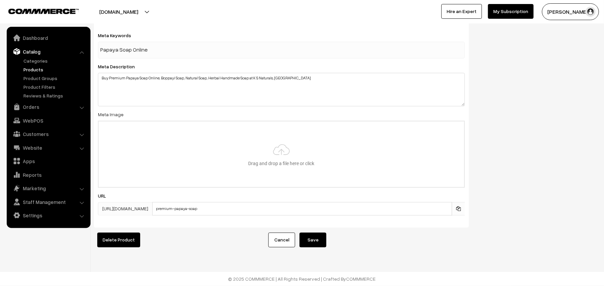
type input "Papaya Soap Online"
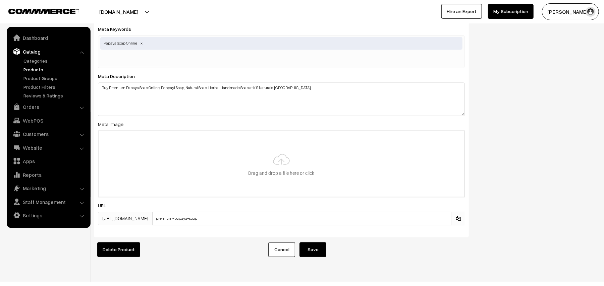
click at [319, 247] on button "Save" at bounding box center [313, 250] width 27 height 15
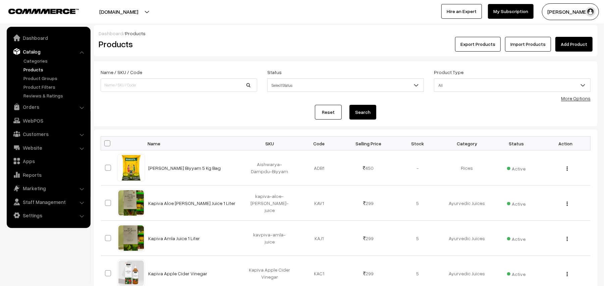
click at [39, 71] on link "Products" at bounding box center [55, 69] width 66 height 7
paste input "Ayurvedic Powders"
type input "Ayurvedic Powders"
click at [363, 116] on button "Search" at bounding box center [363, 112] width 27 height 15
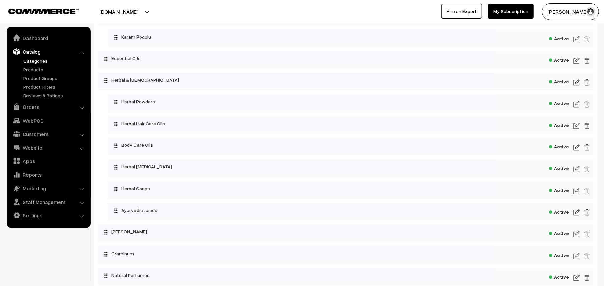
scroll to position [1198, 0]
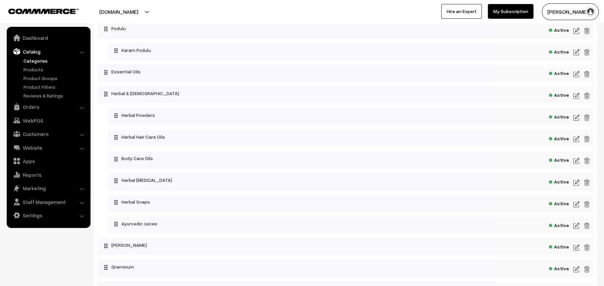
click at [576, 122] on img at bounding box center [577, 118] width 6 height 8
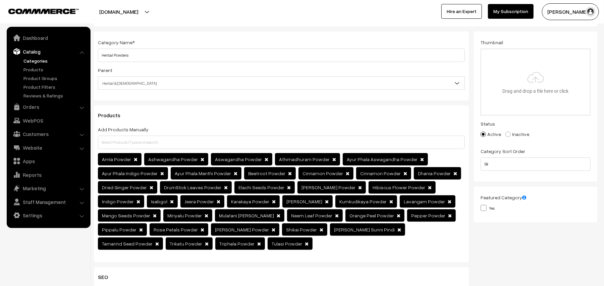
scroll to position [29, 0]
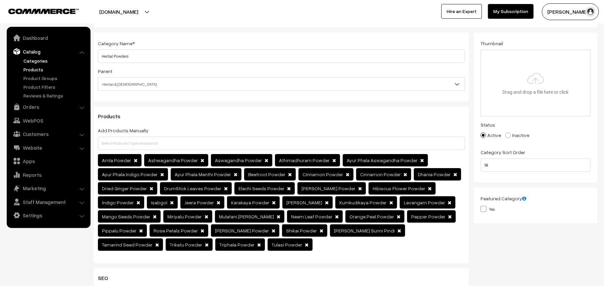
click at [37, 70] on link "Products" at bounding box center [55, 69] width 66 height 7
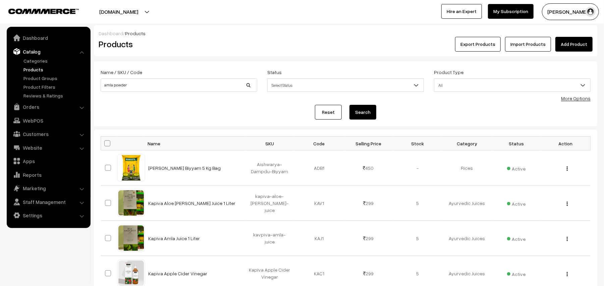
type input "amla powder"
click at [364, 112] on button "Search" at bounding box center [363, 112] width 27 height 15
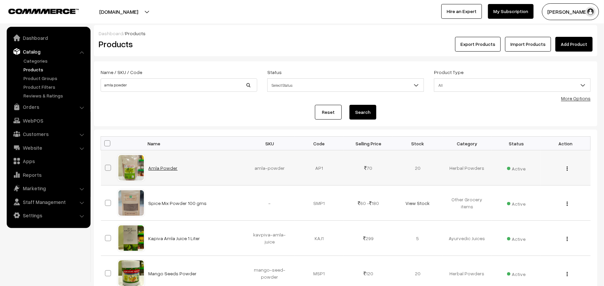
click at [165, 170] on link "Amla Powder" at bounding box center [163, 168] width 29 height 6
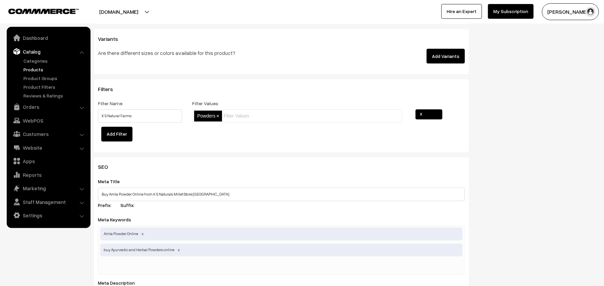
scroll to position [746, 0]
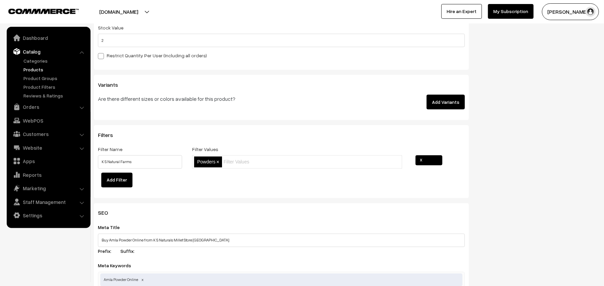
click at [34, 70] on link "Products" at bounding box center [55, 69] width 66 height 7
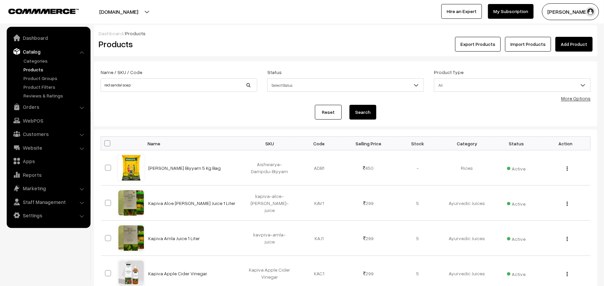
type input "red sandal soap"
click at [350, 105] on button "Search" at bounding box center [363, 112] width 27 height 15
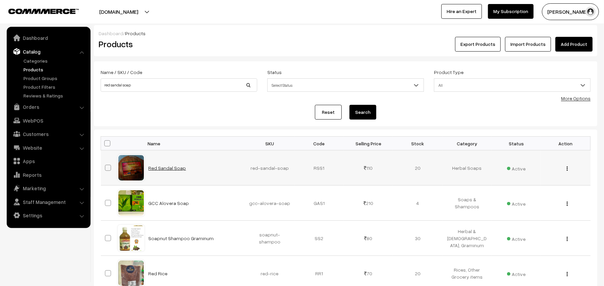
click at [170, 169] on link "Red Sandal Soap" at bounding box center [168, 168] width 38 height 6
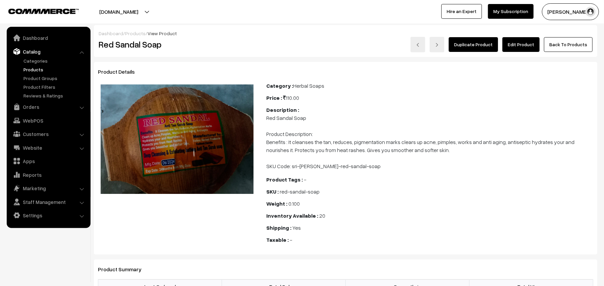
click at [513, 42] on link "Edit Product" at bounding box center [521, 44] width 37 height 15
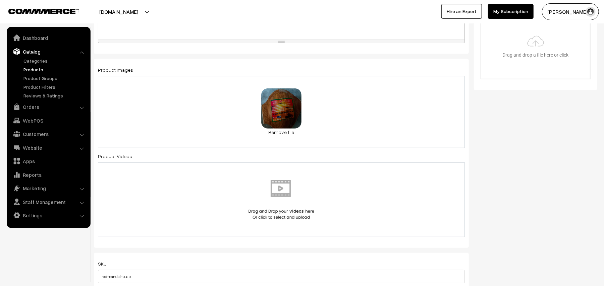
scroll to position [120, 0]
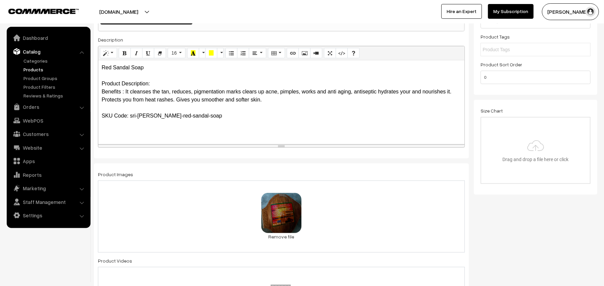
click at [101, 90] on div "Red Sandal Soap Product Description: Benefits : It cleanses the tan, reduces, p…" at bounding box center [281, 102] width 366 height 84
click at [104, 75] on p "Red Sandal Soap Product Description: Benefits : It cleanses the tan, reduces, p…" at bounding box center [282, 92] width 360 height 56
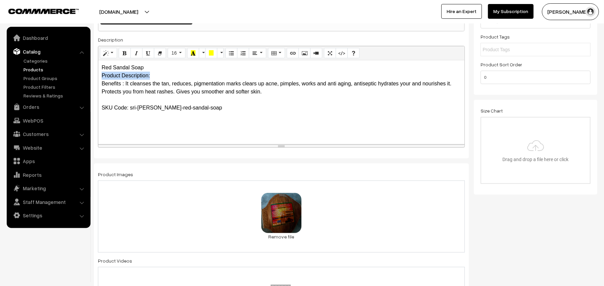
drag, startPoint x: 102, startPoint y: 76, endPoint x: 156, endPoint y: 76, distance: 54.0
click at [156, 76] on p "Red Sandal Soap Product Description: Benefits : It cleanses the tan, reduces, p…" at bounding box center [282, 88] width 360 height 48
click at [187, 75] on p "Red Sandal Soap Ingredients: Red Sandal Powder, Virig Benefits : It cleanses th…" at bounding box center [282, 88] width 360 height 48
drag, startPoint x: 188, startPoint y: 77, endPoint x: 216, endPoint y: 77, distance: 27.8
click at [216, 77] on p "Red Sandal Soap Ingredients: Red Sandal Powder, Virig Benefits : It cleanses th…" at bounding box center [282, 88] width 360 height 48
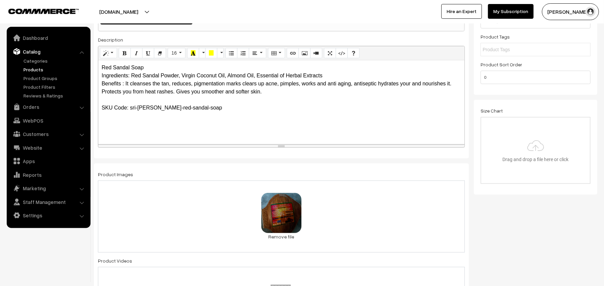
click at [167, 66] on p "Red Sandal Soap Ingredients: Red Sandal Powder, Virgin Coconut Oil, Almond Oil,…" at bounding box center [282, 88] width 360 height 48
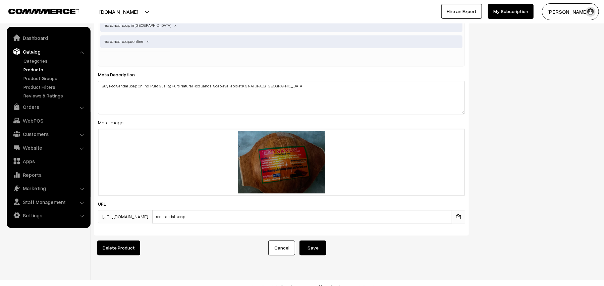
scroll to position [1014, 0]
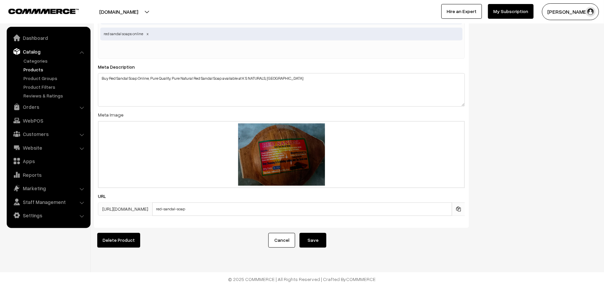
click at [317, 237] on button "Save" at bounding box center [313, 240] width 27 height 15
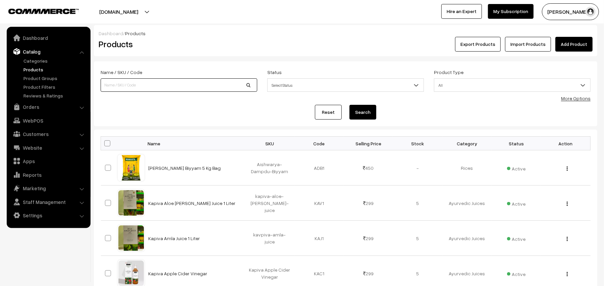
click at [135, 85] on input at bounding box center [179, 84] width 157 height 13
type input "sunnipindi"
click at [367, 112] on button "Search" at bounding box center [363, 112] width 27 height 15
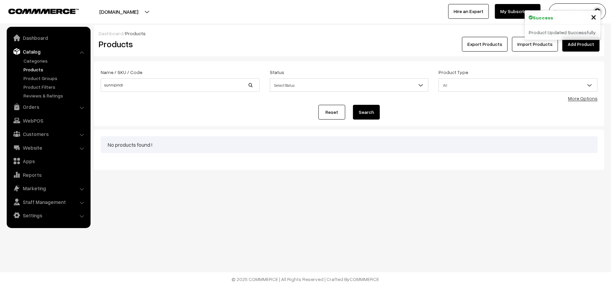
click at [104, 85] on input "sunnipindi" at bounding box center [180, 84] width 159 height 13
type input "[DEMOGRAPHIC_DATA]"
click at [372, 115] on button "Search" at bounding box center [366, 112] width 27 height 15
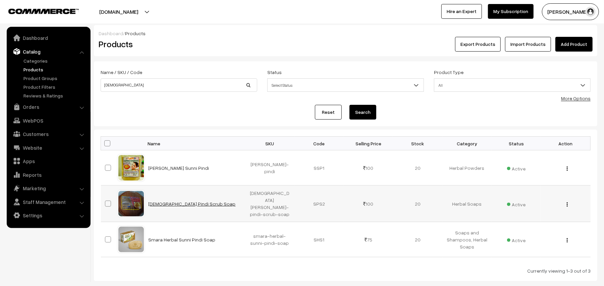
click at [166, 201] on link "[DEMOGRAPHIC_DATA] Pindi Scrub Soap" at bounding box center [192, 204] width 87 height 6
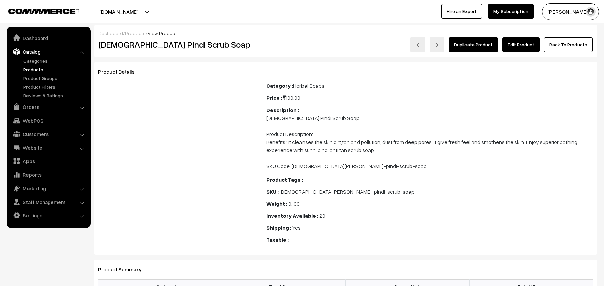
click at [520, 45] on link "Edit Product" at bounding box center [521, 44] width 37 height 15
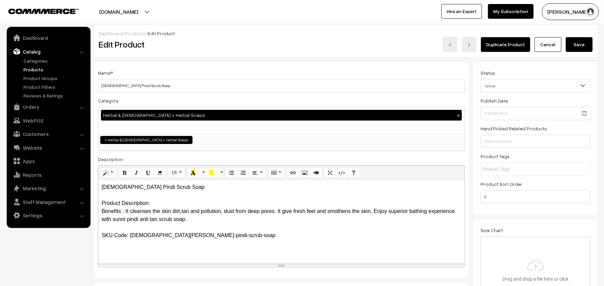
click at [101, 209] on div "Sunni Pindi Scrub Soap Product Description: Benefits : It cleanses the skin dir…" at bounding box center [281, 222] width 366 height 84
click at [170, 191] on p "Sunni Pindi Scrub Soap Product Description: Benefits : It cleanses the skin dir…" at bounding box center [282, 211] width 360 height 56
drag, startPoint x: 101, startPoint y: 203, endPoint x: 153, endPoint y: 203, distance: 52.3
click at [153, 203] on div "Sunni Pindi Scrub Soap (Anti Tan & Deep Pore Cleaning Srub Soap Product Descrip…" at bounding box center [281, 222] width 366 height 84
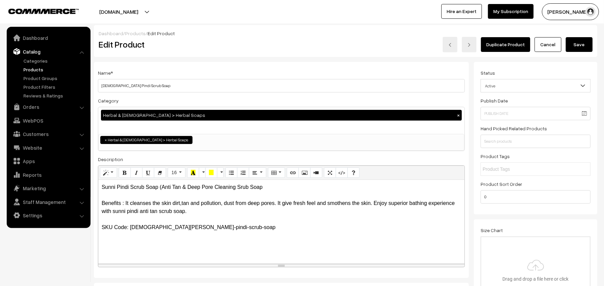
click at [116, 197] on p "Sunni Pindi Scrub Soap (Anti Tan & Deep Pore Cleaning Srub Soap Benefits : It c…" at bounding box center [282, 207] width 360 height 48
click at [181, 204] on p "Sunni Pindi Scrub Soap (Anti Tan & Deep Pore Cleaning Srub Soap In Benefits : I…" at bounding box center [282, 207] width 360 height 48
click at [214, 206] on p "Sunni Pindi Scrub Soap (Anti Tan & Deep Pore Cleaning Srub Soap In Benefits : I…" at bounding box center [282, 207] width 360 height 48
click at [129, 197] on p "Sunni Pindi Scrub Soap (Anti Tan & Deep Pore Cleaning Srub Soap In Benefits : I…" at bounding box center [282, 207] width 360 height 48
click at [298, 154] on div "Name * Sunni Pindi Scrub Soap Category Herbal & Ayurveda > Herbal Soaps × Mille…" at bounding box center [281, 170] width 375 height 217
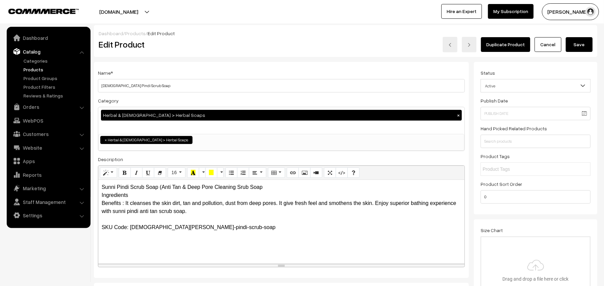
click at [298, 154] on div "Name * Sunni Pindi Scrub Soap Category Herbal & Ayurveda > Herbal Soaps × Mille…" at bounding box center [281, 170] width 375 height 217
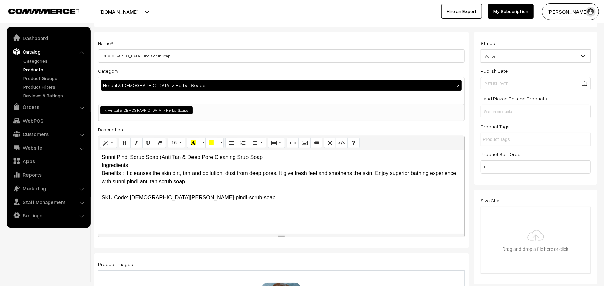
scroll to position [27, 0]
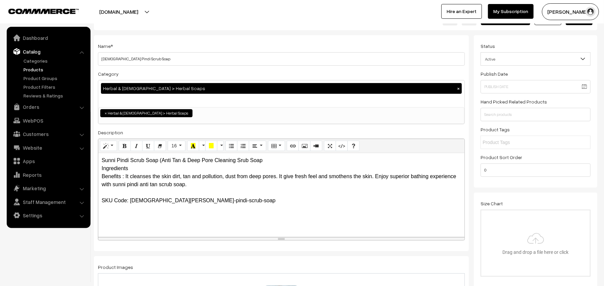
click at [140, 170] on p "Sunni Pindi Scrub Soap (Anti Tan & Deep Pore Cleaning Srub Soap Ingredients Ben…" at bounding box center [282, 181] width 360 height 48
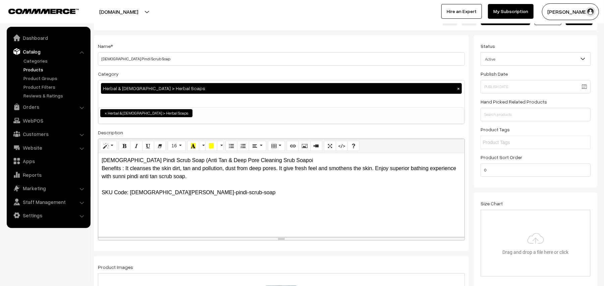
drag, startPoint x: 300, startPoint y: 166, endPoint x: 304, endPoint y: 166, distance: 3.8
click at [304, 166] on p "Sunni Pindi Scrub Soap (Anti Tan & Deep Pore Cleaning Srub Soapoi Benefits : It…" at bounding box center [282, 177] width 360 height 40
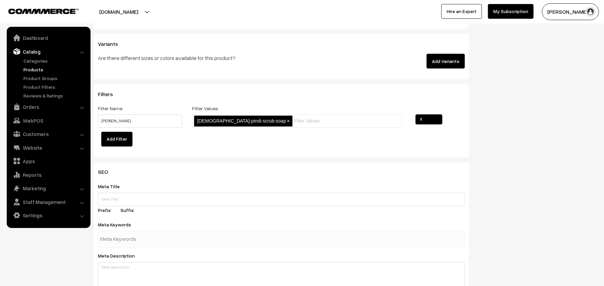
scroll to position [832, 0]
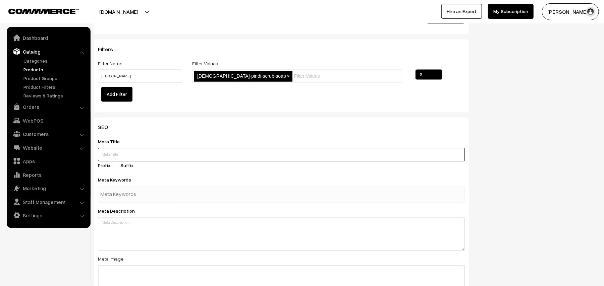
click at [114, 155] on input "text" at bounding box center [281, 154] width 367 height 13
paste input "Buy Sunni Pindi Scrub Soap Online | Herbal Handmade Soaps"
type input "Buy Sunni Pindi Scrub Soap Online | Herbal Handmade Soaps"
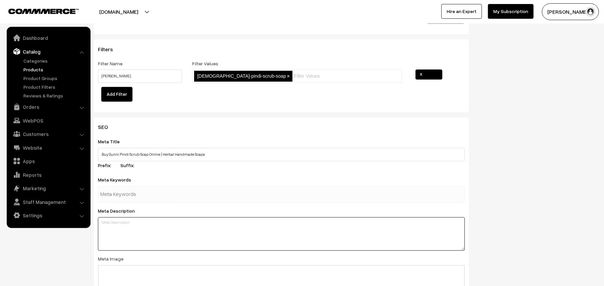
click at [150, 224] on textarea at bounding box center [281, 235] width 367 height 34
paste textarea "Buy Sunni Pindi Scrub Soap Online, Natural Soap, Herbal Handmade Soap at K S Na…"
type textarea "Buy Sunni Pindi Scrub Soap Online, Natural Soap, Herbal Handmade Soap at K S Na…"
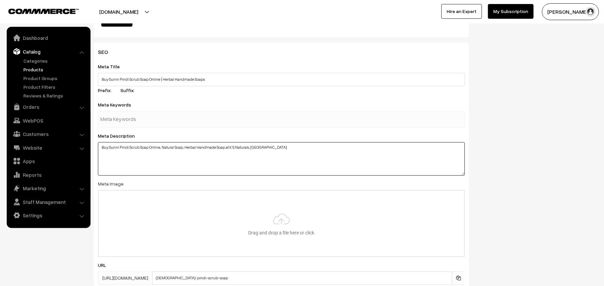
scroll to position [921, 0]
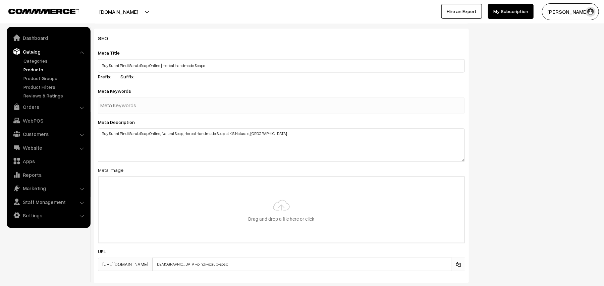
click at [123, 105] on input "text" at bounding box center [135, 105] width 70 height 13
paste input "Sunni Pindi Scrub Soap"
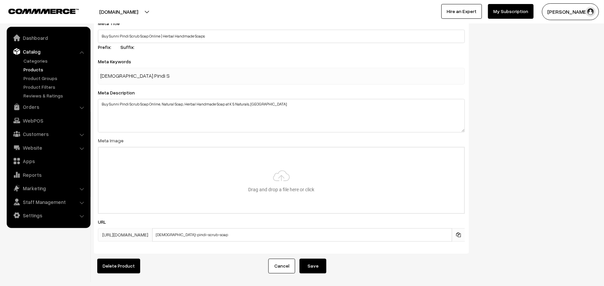
scroll to position [982, 0]
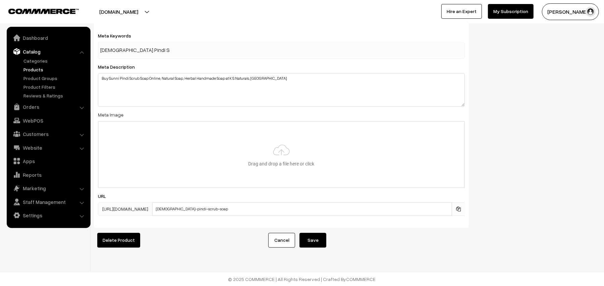
type input "Sunni Pindi Scrub Soap online"
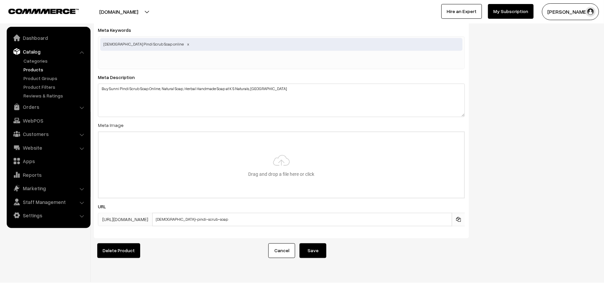
click at [313, 249] on button "Save" at bounding box center [313, 251] width 27 height 15
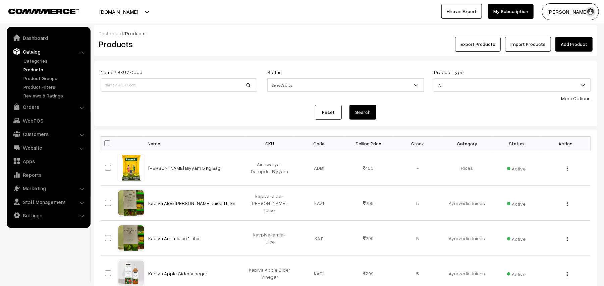
click at [32, 70] on link "Products" at bounding box center [55, 69] width 66 height 7
click at [121, 85] on input at bounding box center [179, 84] width 157 height 13
type input "soaps"
click at [360, 112] on button "Search" at bounding box center [363, 112] width 27 height 15
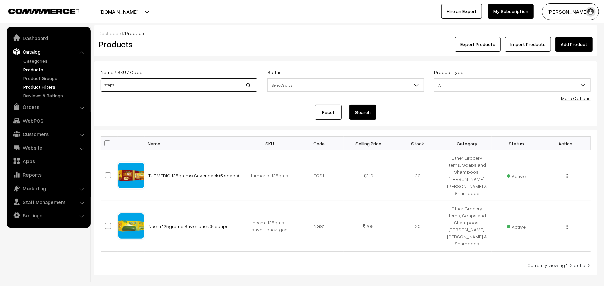
drag, startPoint x: 129, startPoint y: 82, endPoint x: 68, endPoint y: 89, distance: 61.1
click at [67, 92] on body "Thank you for showing interest. Our team will call you shortly. Close ksnatural…" at bounding box center [302, 159] width 604 height 319
type input "multani"
click at [355, 111] on button "Search" at bounding box center [363, 112] width 27 height 15
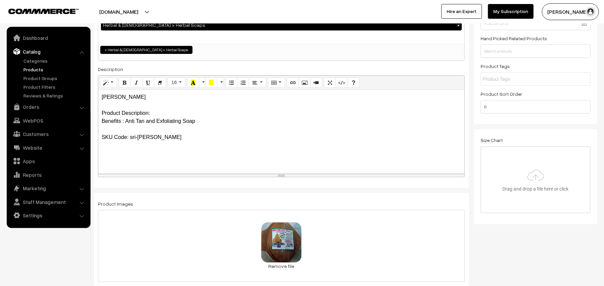
scroll to position [88, 0]
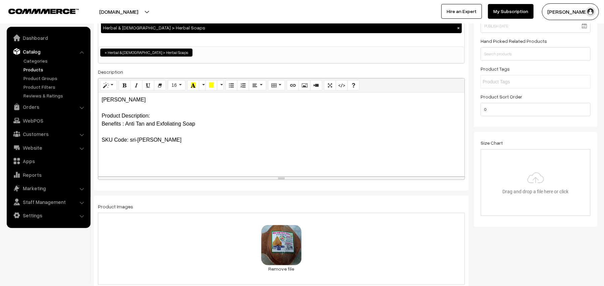
drag, startPoint x: 104, startPoint y: 100, endPoint x: 147, endPoint y: 101, distance: 43.0
click at [147, 101] on div "[PERSON_NAME] Product Description: Benefits : Anti Tan and Exfoliating Soap SKU…" at bounding box center [281, 135] width 366 height 84
copy p "[PERSON_NAME]"
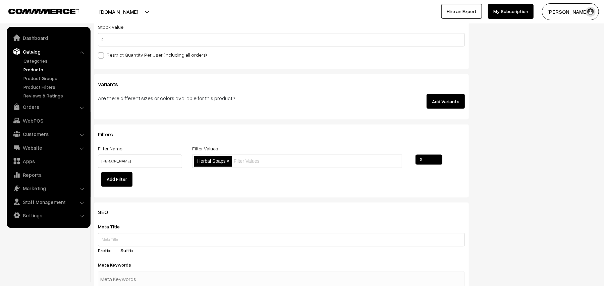
scroll to position [803, 0]
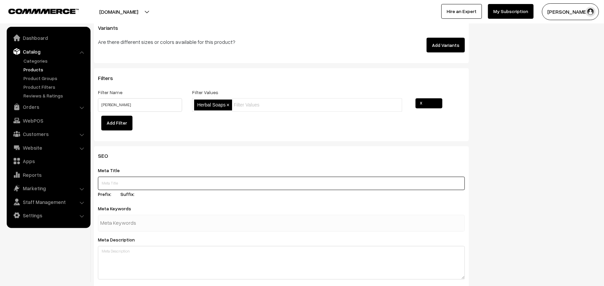
click at [116, 183] on input "text" at bounding box center [281, 183] width 367 height 13
paste input "Buy [PERSON_NAME] Online | Herbal Handmade Soaps in [GEOGRAPHIC_DATA]"
type input "Buy [PERSON_NAME] Online | Herbal Handmade Soaps in [GEOGRAPHIC_DATA]"
drag, startPoint x: 101, startPoint y: 180, endPoint x: 150, endPoint y: 181, distance: 49.7
click at [150, 181] on input "Buy Multani Matti Soap Online | Herbal Handmade Soaps in Hyderabad" at bounding box center [281, 183] width 367 height 13
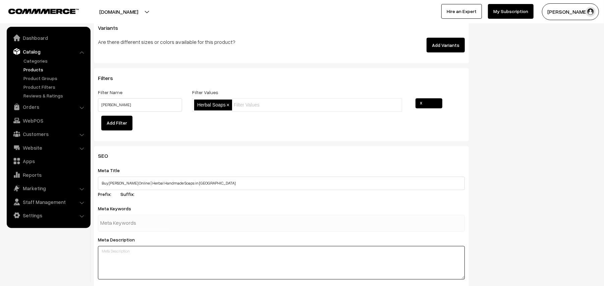
click at [112, 256] on textarea at bounding box center [281, 264] width 367 height 34
paste textarea "Buy Multani Matti Soap Online, Natural Soap, Herbal Handmade Soap at K S Natura…"
type textarea "Buy Multani Matti Soap Online, Natural Soap, Herbal Handmade Soap at K S Natura…"
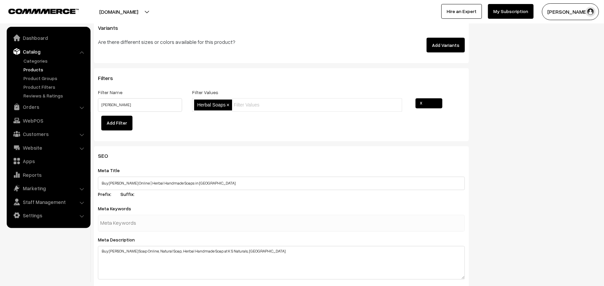
click at [116, 223] on input "text" at bounding box center [135, 223] width 70 height 13
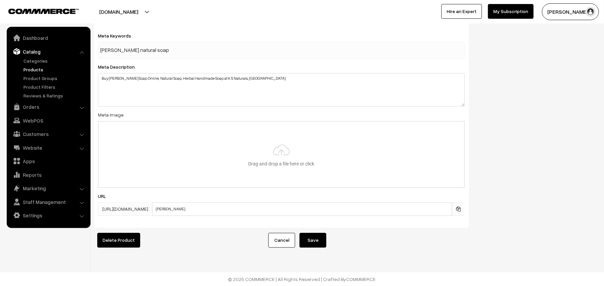
scroll to position [982, 0]
type input "multani matti natural soap only"
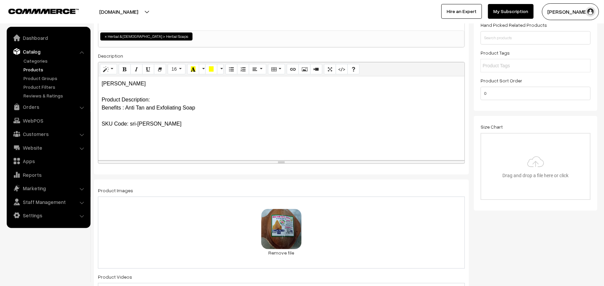
scroll to position [59, 0]
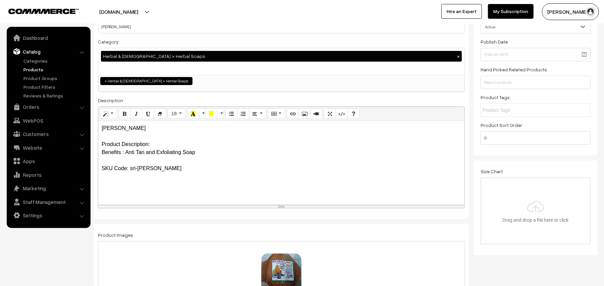
click at [100, 150] on div "Multani Matti Soap Product Description: Benefits : Anti Tan and Exfoliating Soa…" at bounding box center [281, 163] width 366 height 84
click at [169, 126] on p "Multani Matti Soap Product Description: Benefits : Anti Tan and Exfoliating Soa…" at bounding box center [282, 148] width 360 height 48
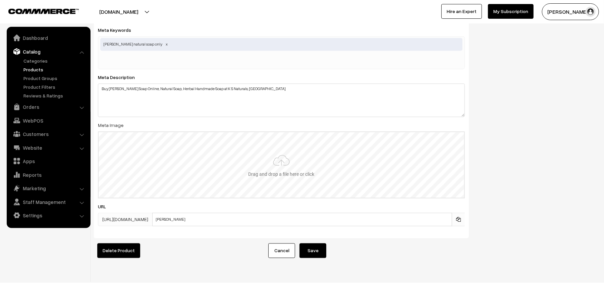
scroll to position [998, 0]
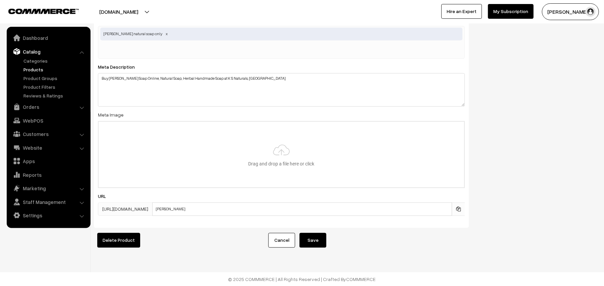
click at [309, 235] on button "Save" at bounding box center [313, 240] width 27 height 15
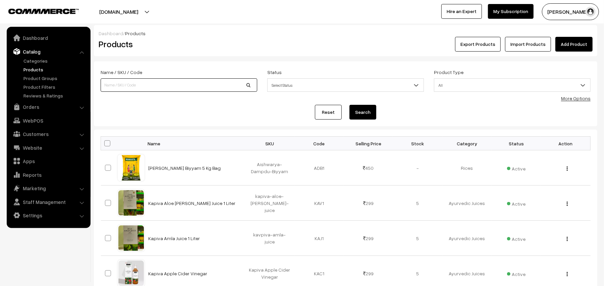
click at [145, 81] on input at bounding box center [179, 84] width 157 height 13
type input "hibiscus soap"
click at [366, 109] on button "Search" at bounding box center [363, 112] width 27 height 15
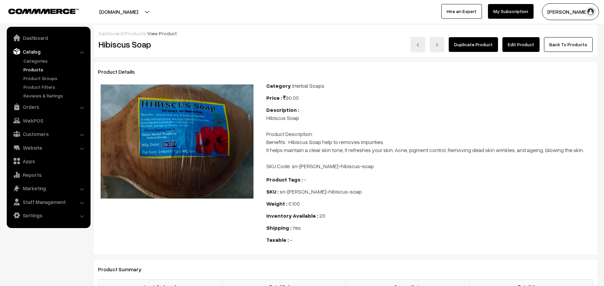
click at [525, 46] on link "Edit Product" at bounding box center [521, 44] width 37 height 15
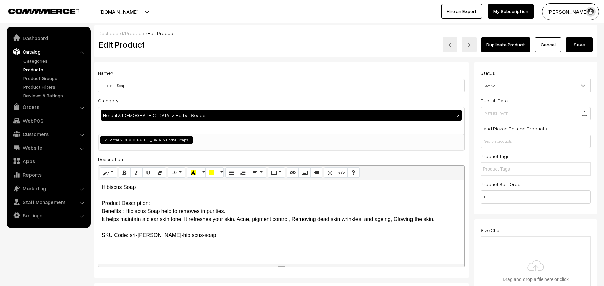
scroll to position [179, 0]
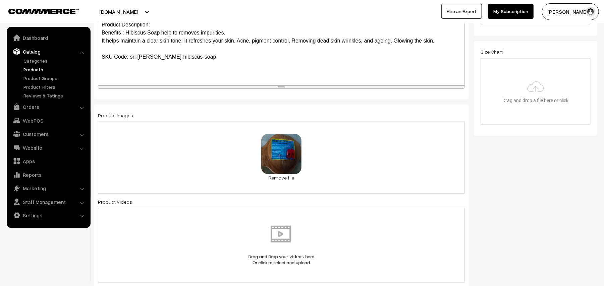
click at [100, 32] on div "Hibiscus Soap Product Description: Benefits : Hibiscus Soap help to removes imp…" at bounding box center [281, 43] width 366 height 84
click at [227, 31] on p "Hibiscus Soap Product Description: Benefits : Hibiscus Soap help to removes imp…" at bounding box center [282, 33] width 360 height 56
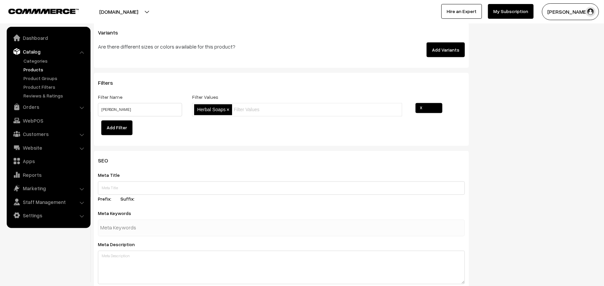
scroll to position [805, 0]
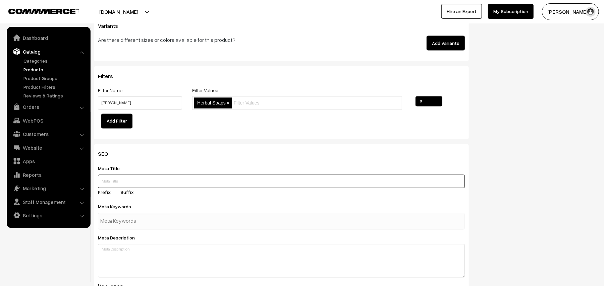
click at [118, 183] on input "text" at bounding box center [281, 181] width 367 height 13
paste input "Buy Hibiscus Soap Online | Herbal Handmade Soaps in Hyderabad"
type input "Buy Hibiscus Soap Online | Herbal Handmade Soaps in Hyderabad"
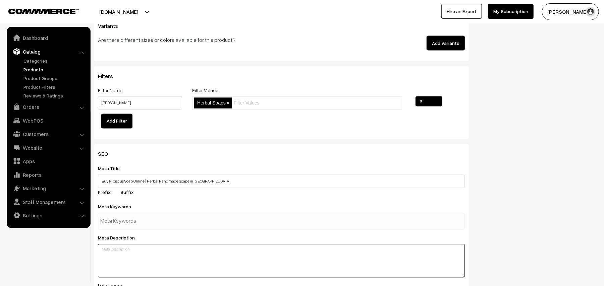
click at [121, 251] on textarea at bounding box center [281, 262] width 367 height 34
paste textarea "Buy Hibiscus Soap Online, Natural Soap, Herbal Handmade Soap at K S Naturals, H…"
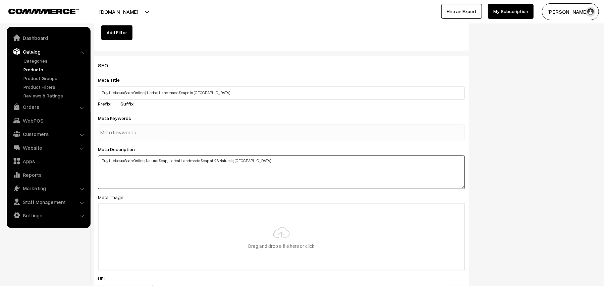
scroll to position [894, 0]
type textarea "Buy Hibiscus Soap Online, Natural Soap, Herbal Handmade Soap at K S Naturals, H…"
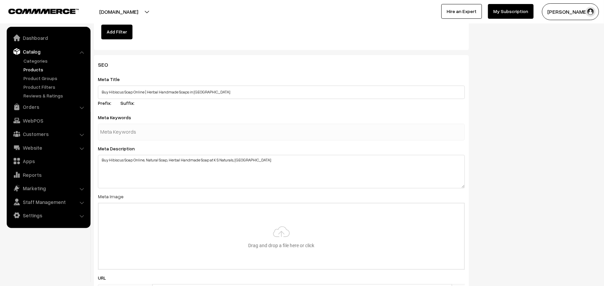
click at [148, 136] on input "text" at bounding box center [135, 132] width 70 height 13
type input "mandara soap online"
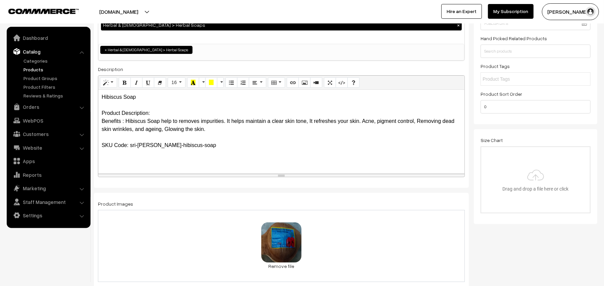
scroll to position [89, 0]
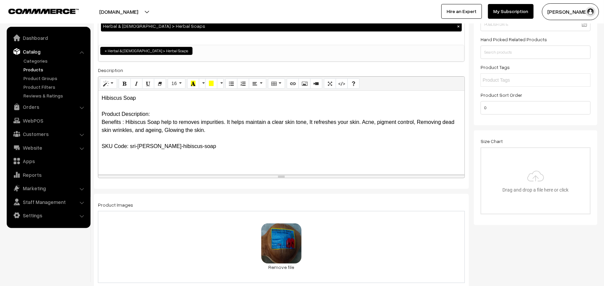
click at [122, 105] on p "Hibiscus Soap Product Description: Benefits : Hibiscus Soap help to removes imp…" at bounding box center [282, 122] width 360 height 56
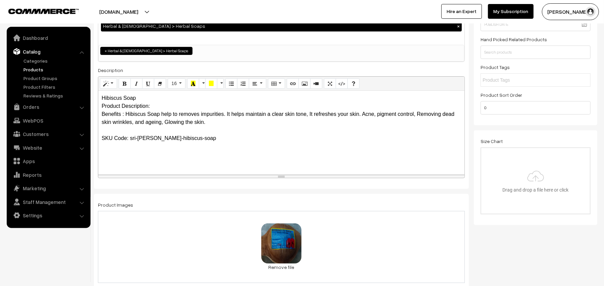
click at [161, 107] on p "Hibiscus Soap Product Description: Benefits : Hibiscus Soap help to removes imp…" at bounding box center [282, 118] width 360 height 48
drag, startPoint x: 99, startPoint y: 107, endPoint x: 152, endPoint y: 106, distance: 53.3
click at [152, 106] on div "Hibiscus Soap Product Description: Benefits : Hibiscus Soap help to removes imp…" at bounding box center [281, 133] width 366 height 84
drag, startPoint x: 102, startPoint y: 97, endPoint x: 121, endPoint y: 97, distance: 19.5
click at [121, 97] on p "Hibiscus Soap Hibiscus Soap Ingredients: Benefits : Hibiscus Soap help to remov…" at bounding box center [282, 118] width 360 height 48
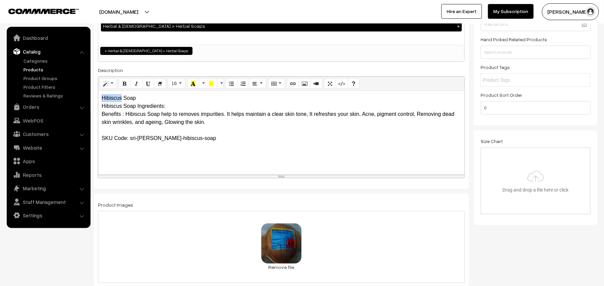
copy p "Hibiscus"
click at [173, 107] on p "Hibiscus Soap Hibiscus Soap Ingredients: Benefits : Hibiscus Soap help to remov…" at bounding box center [282, 118] width 360 height 48
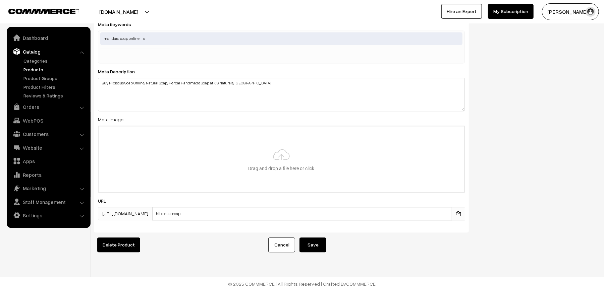
scroll to position [998, 0]
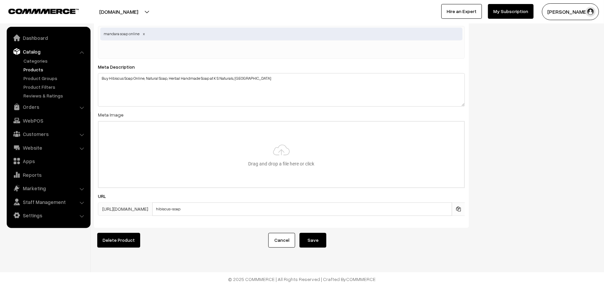
click at [306, 233] on button "Save" at bounding box center [313, 240] width 27 height 15
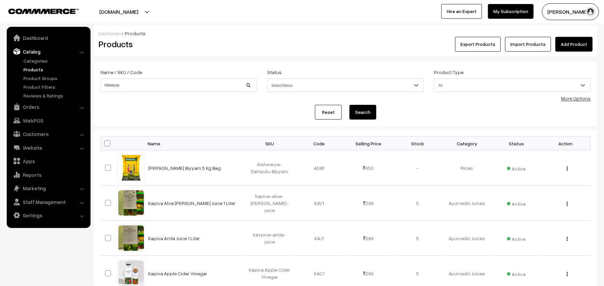
type input "hibiscus soap"
click at [361, 113] on button "Search" at bounding box center [363, 112] width 27 height 15
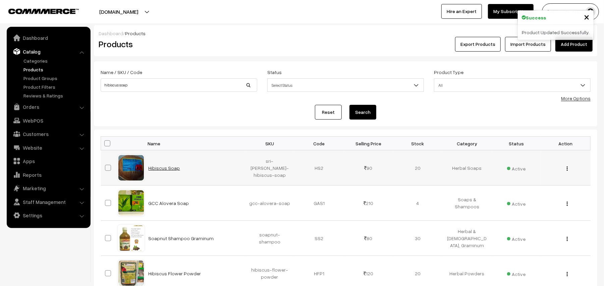
click at [173, 166] on link "Hibiscus Soap" at bounding box center [165, 168] width 32 height 6
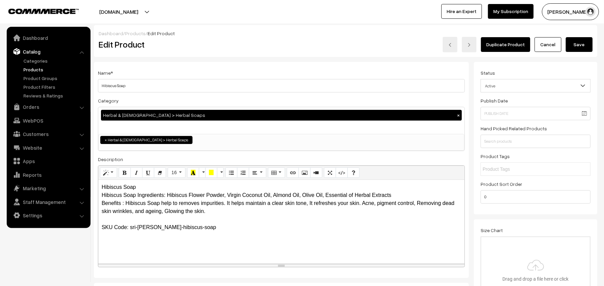
click at [156, 190] on p "Hibiscus Soap Hibiscus Soap Ingredients: Hibiscus Flower Powder, Virgin Coconut…" at bounding box center [282, 207] width 360 height 48
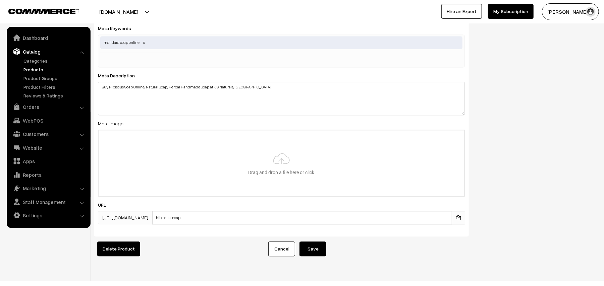
scroll to position [998, 0]
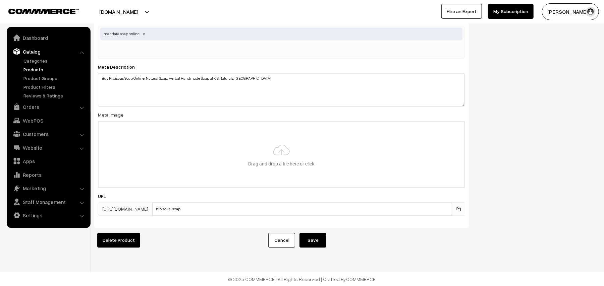
click at [309, 233] on button "Save" at bounding box center [313, 240] width 27 height 15
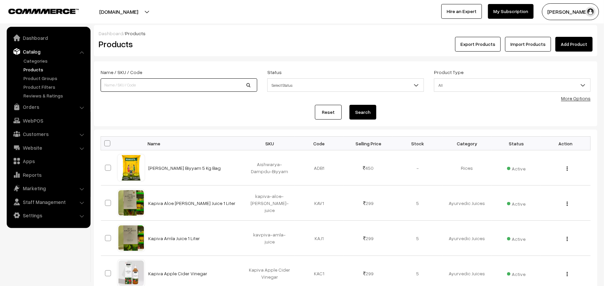
click at [145, 84] on input at bounding box center [179, 84] width 157 height 13
type input "vetiver soap"
click at [350, 105] on button "Search" at bounding box center [363, 112] width 27 height 15
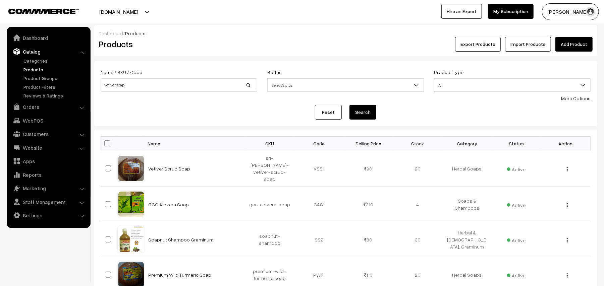
click at [166, 168] on link "Vetiver Scrub Soap" at bounding box center [170, 169] width 42 height 6
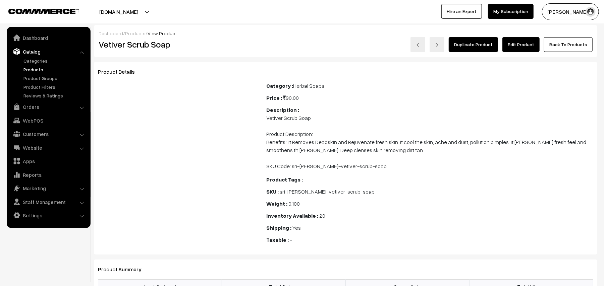
click at [520, 49] on link "Edit Product" at bounding box center [521, 44] width 37 height 15
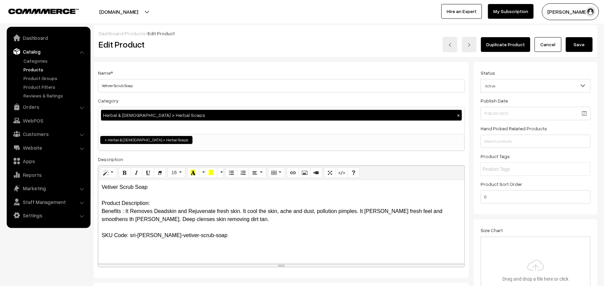
click at [156, 188] on p "Vetiver Scrub Soap Product Description: Benefits : It Removes Deadskin and Reju…" at bounding box center [282, 211] width 360 height 56
click at [109, 198] on p "Vetiver Scrub Soap Product Description: Benefits : It Removes Deadskin and Reju…" at bounding box center [282, 211] width 360 height 56
click at [109, 197] on p "Vetiver Scrub Soap Product Description: Benefits : It Removes Deadskin and Reju…" at bounding box center [282, 211] width 360 height 56
click at [155, 203] on p "Vetiver Scrub Soap Ingredients: Vetiver Roots Herbal Powder, Extra Virgin Cocon…" at bounding box center [282, 211] width 360 height 56
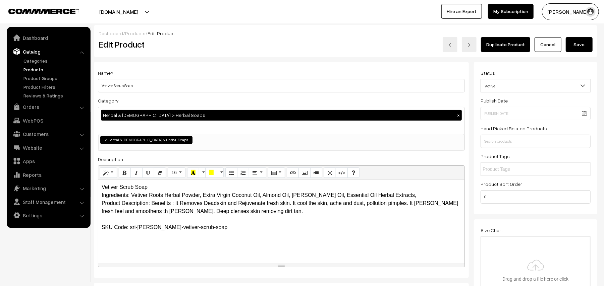
click at [102, 204] on p "Vetiver Scrub Soap Ingredients: Vetiver Roots Herbal Powder, Extra Virgin Cocon…" at bounding box center [282, 207] width 360 height 48
drag, startPoint x: 101, startPoint y: 186, endPoint x: 149, endPoint y: 188, distance: 47.7
click at [149, 188] on p "Vetiver Scrub Soap Ingredients: Vetiver Roots Herbal Powder, Extra Virgin Cocon…" at bounding box center [282, 207] width 360 height 48
copy p "Vetiver Scrub Soap"
drag, startPoint x: 100, startPoint y: 203, endPoint x: 151, endPoint y: 203, distance: 50.7
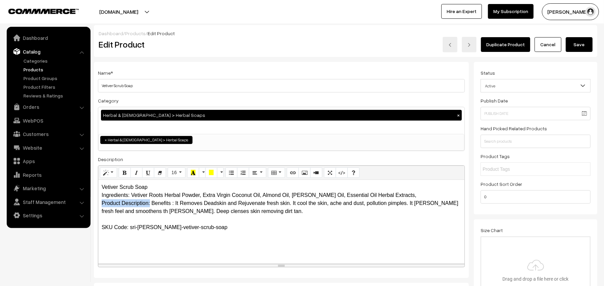
click at [151, 203] on div "Vetiver Scrub Soap Ingredients: Vetiver Roots Herbal Powder, Extra Virgin Cocon…" at bounding box center [281, 222] width 366 height 84
click at [152, 188] on p "Vetiver Scrub Soap Ingredients: Vetiver Roots Herbal Powder, Extra Virgin Cocon…" at bounding box center [282, 207] width 360 height 48
drag, startPoint x: 102, startPoint y: 84, endPoint x: 156, endPoint y: 89, distance: 53.5
click at [156, 89] on input "Vetiver Scrub Soap" at bounding box center [281, 85] width 367 height 13
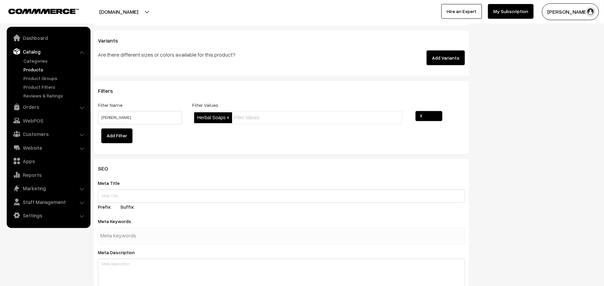
scroll to position [850, 0]
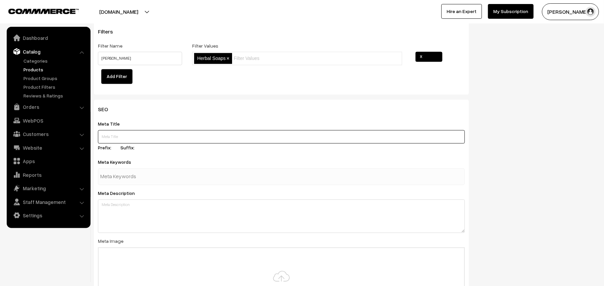
click at [126, 136] on input "text" at bounding box center [281, 136] width 367 height 13
paste input "Buy Vetiver Scrub Soap Online | Herbal Handmade Soaps in Hyderabad"
type input "Buy Vetiver Scrub Soap Online | Herbal Handmade Soaps in Hyderabad"
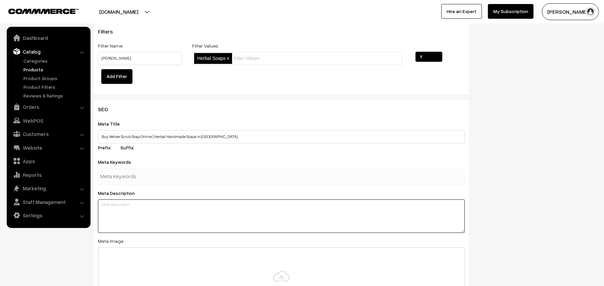
click at [116, 209] on textarea at bounding box center [281, 217] width 367 height 34
paste textarea "Buy Vetiver Scrub Soap Online, Natural Soap, Herbal Handmade Soap at K S Natura…"
type textarea "Buy Vetiver Scrub Soap Online, Natural Soap, Herbal Handmade Soap at K S Natura…"
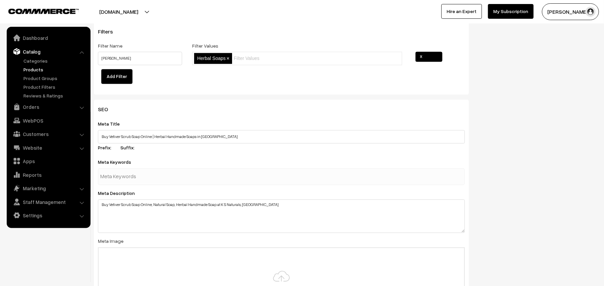
click at [132, 174] on input "text" at bounding box center [135, 176] width 70 height 13
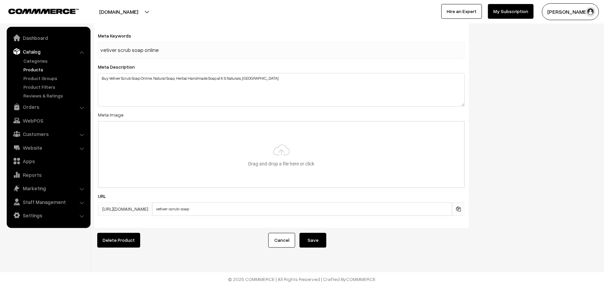
scroll to position [982, 0]
type input "vetiver scrub soap online"
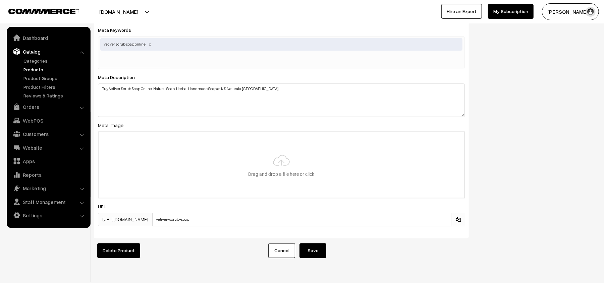
drag, startPoint x: 319, startPoint y: 235, endPoint x: 365, endPoint y: 239, distance: 46.1
click at [307, 250] on button "Save" at bounding box center [313, 251] width 27 height 15
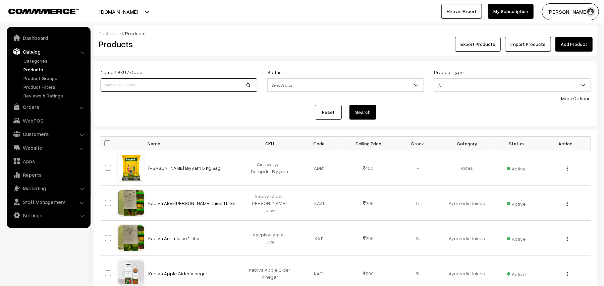
click at [149, 84] on input at bounding box center [179, 84] width 157 height 13
paste input "va7241-mar-uppada-sp"
type input "va7241-mar-uppada-sp"
click at [365, 113] on button "Search" at bounding box center [363, 112] width 27 height 15
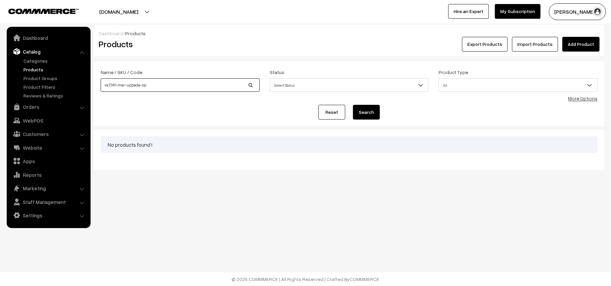
drag, startPoint x: 148, startPoint y: 85, endPoint x: 100, endPoint y: 85, distance: 48.0
click at [100, 85] on div "Name / SKU / Code va7241-mar-uppada-sp" at bounding box center [180, 82] width 169 height 28
click at [163, 86] on input "va7241-mar-uppada-sp" at bounding box center [180, 84] width 159 height 13
click at [561, 12] on button "[PERSON_NAME]" at bounding box center [577, 11] width 57 height 17
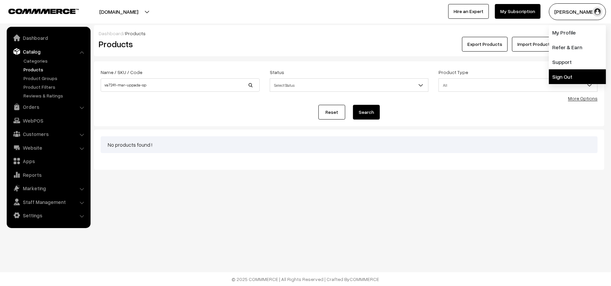
click at [561, 80] on link "Sign Out" at bounding box center [577, 76] width 57 height 15
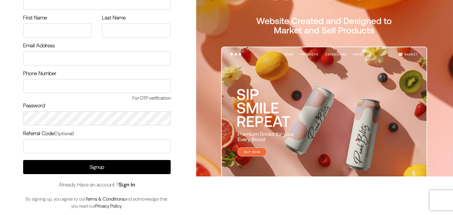
click at [135, 186] on link "Sign In" at bounding box center [127, 184] width 17 height 7
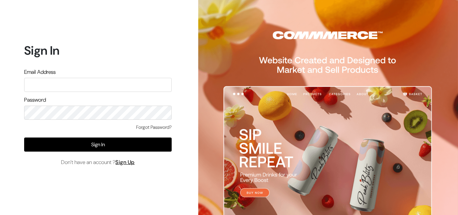
click at [64, 88] on input "text" at bounding box center [98, 85] width 148 height 14
type input "[EMAIL_ADDRESS][DOMAIN_NAME]"
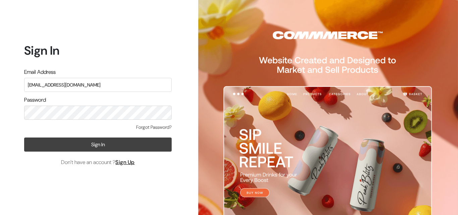
click at [81, 145] on button "Sign In" at bounding box center [98, 145] width 148 height 14
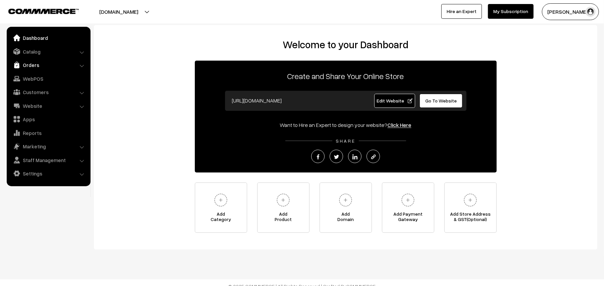
click at [39, 64] on link "Orders" at bounding box center [48, 65] width 80 height 12
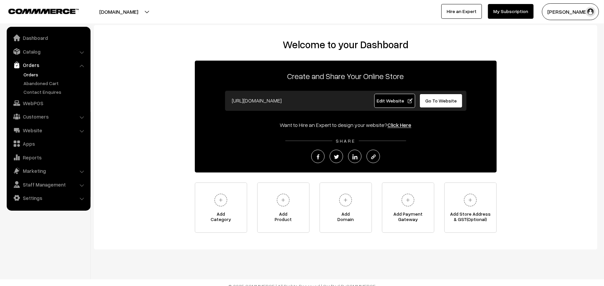
click at [34, 76] on link "Orders" at bounding box center [55, 74] width 66 height 7
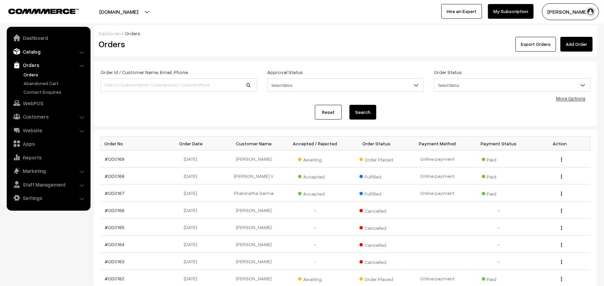
click at [35, 53] on link "Catalog" at bounding box center [48, 52] width 80 height 12
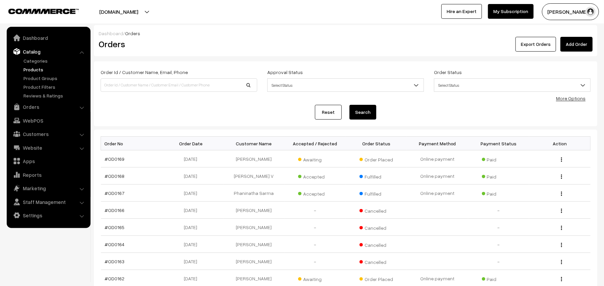
click at [35, 69] on link "Products" at bounding box center [55, 69] width 66 height 7
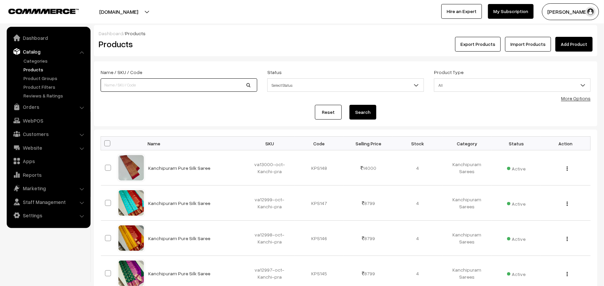
click at [146, 81] on input at bounding box center [179, 84] width 157 height 13
paste input "va7241-mar-uppada-sp"
type input "va7241-mar-uppada-sp"
click at [359, 113] on button "Search" at bounding box center [363, 112] width 27 height 15
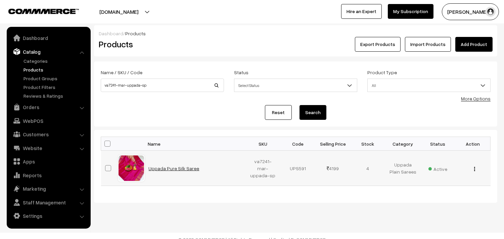
click at [175, 170] on link "Uppada Pure Silk Saree" at bounding box center [174, 168] width 51 height 6
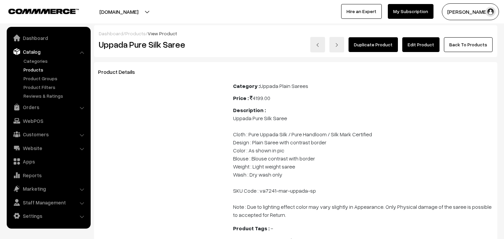
scroll to position [37, 0]
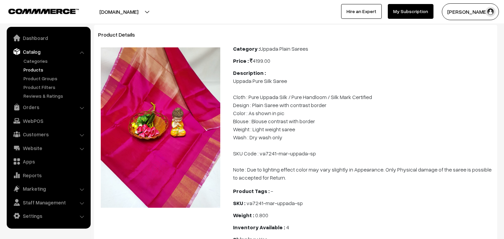
click at [38, 68] on link "Products" at bounding box center [55, 69] width 66 height 7
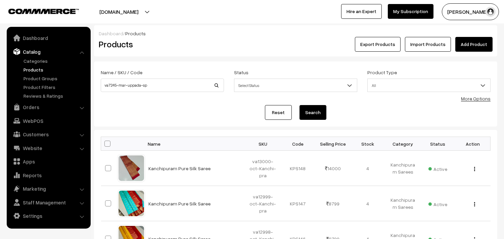
type input "va7245-mar-uppada-sp"
click at [320, 112] on button "Search" at bounding box center [312, 112] width 27 height 15
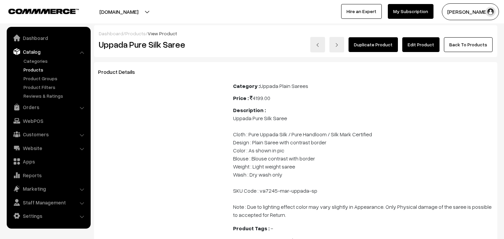
scroll to position [74, 0]
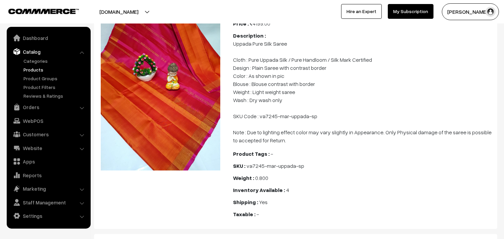
click at [31, 70] on link "Products" at bounding box center [55, 69] width 66 height 7
